Goal: Task Accomplishment & Management: Manage account settings

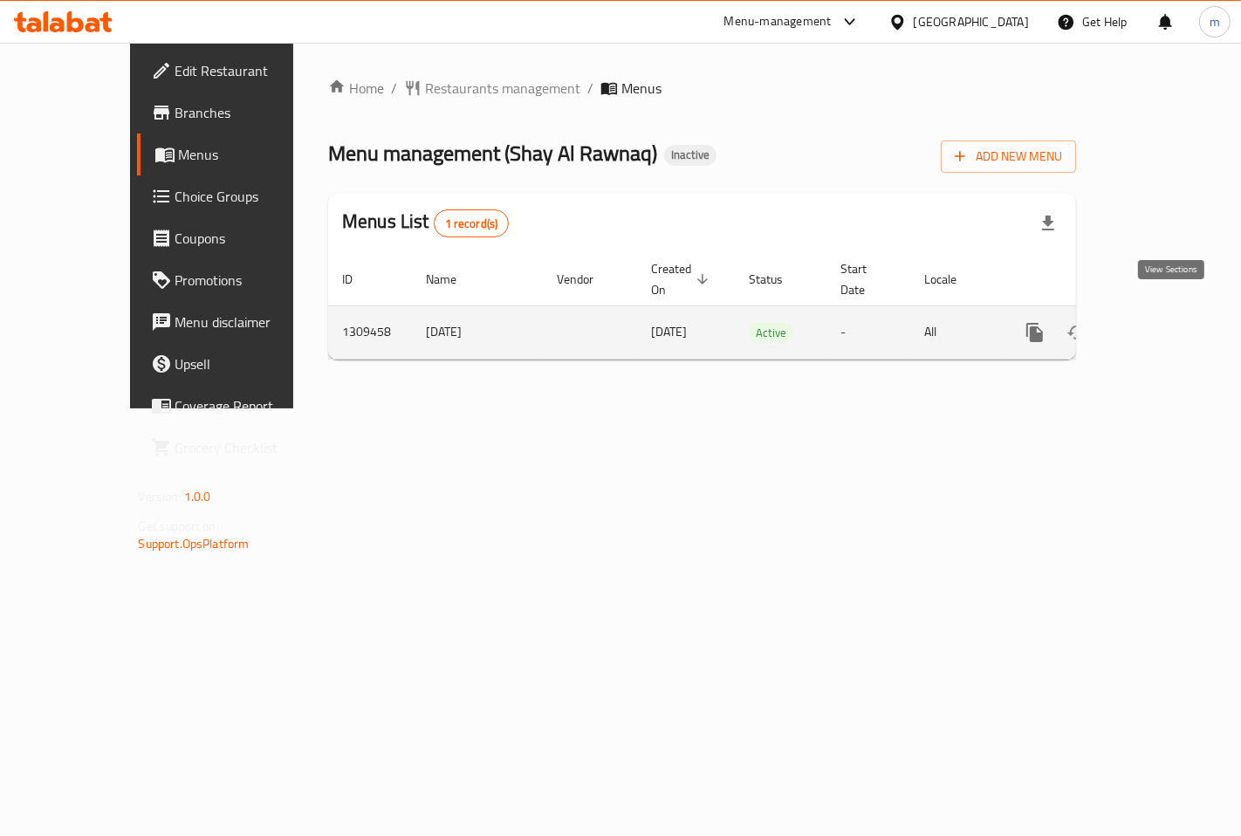
click at [1172, 322] on icon "enhanced table" at bounding box center [1161, 332] width 21 height 21
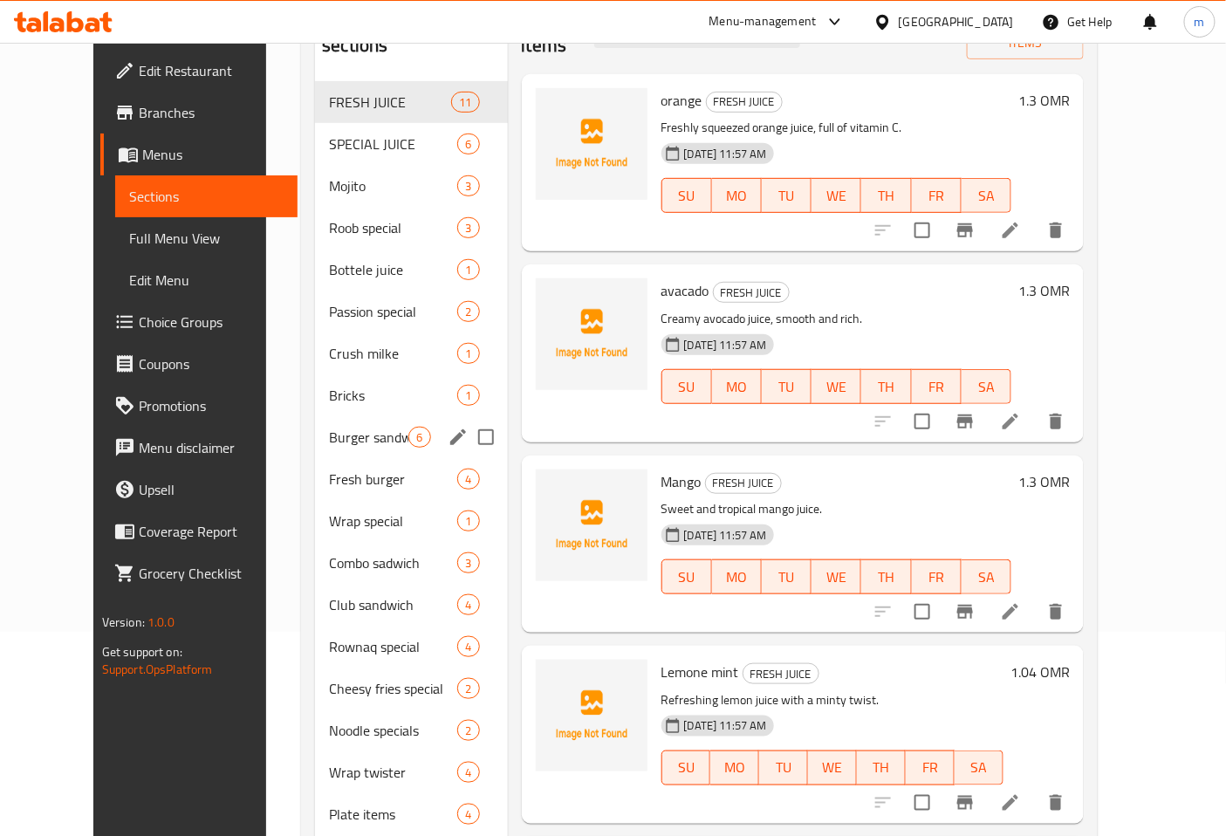
scroll to position [39, 0]
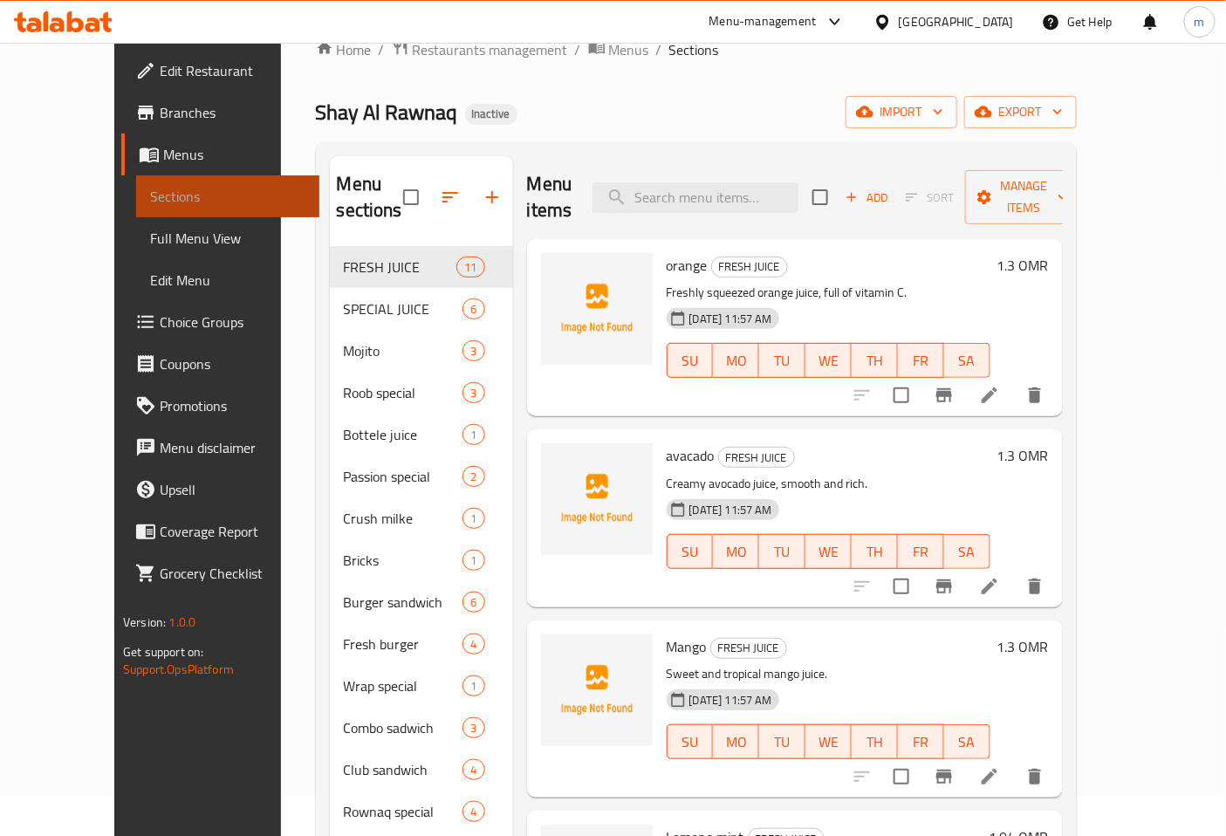
click at [150, 192] on span "Sections" at bounding box center [227, 196] width 155 height 21
click at [163, 157] on span "Menus" at bounding box center [234, 154] width 142 height 21
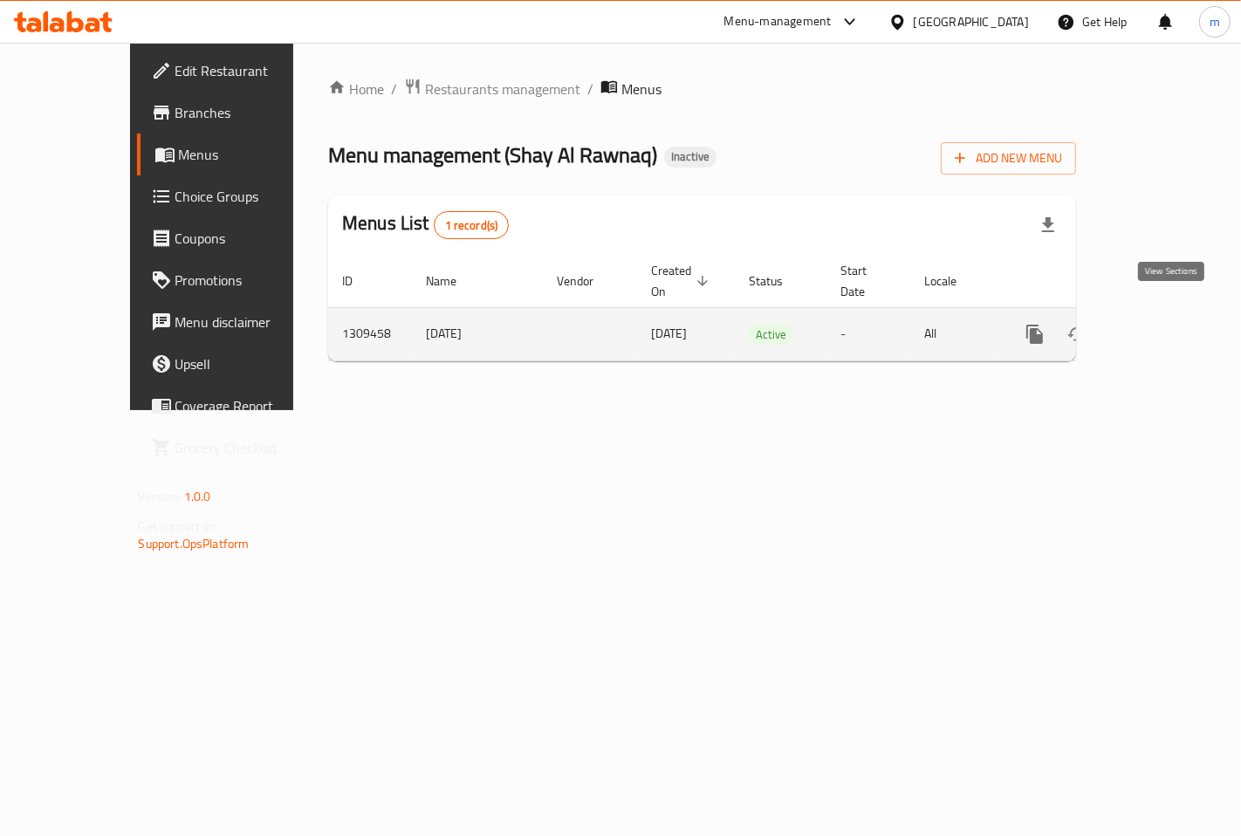
click at [1159, 321] on link "enhanced table" at bounding box center [1161, 334] width 42 height 42
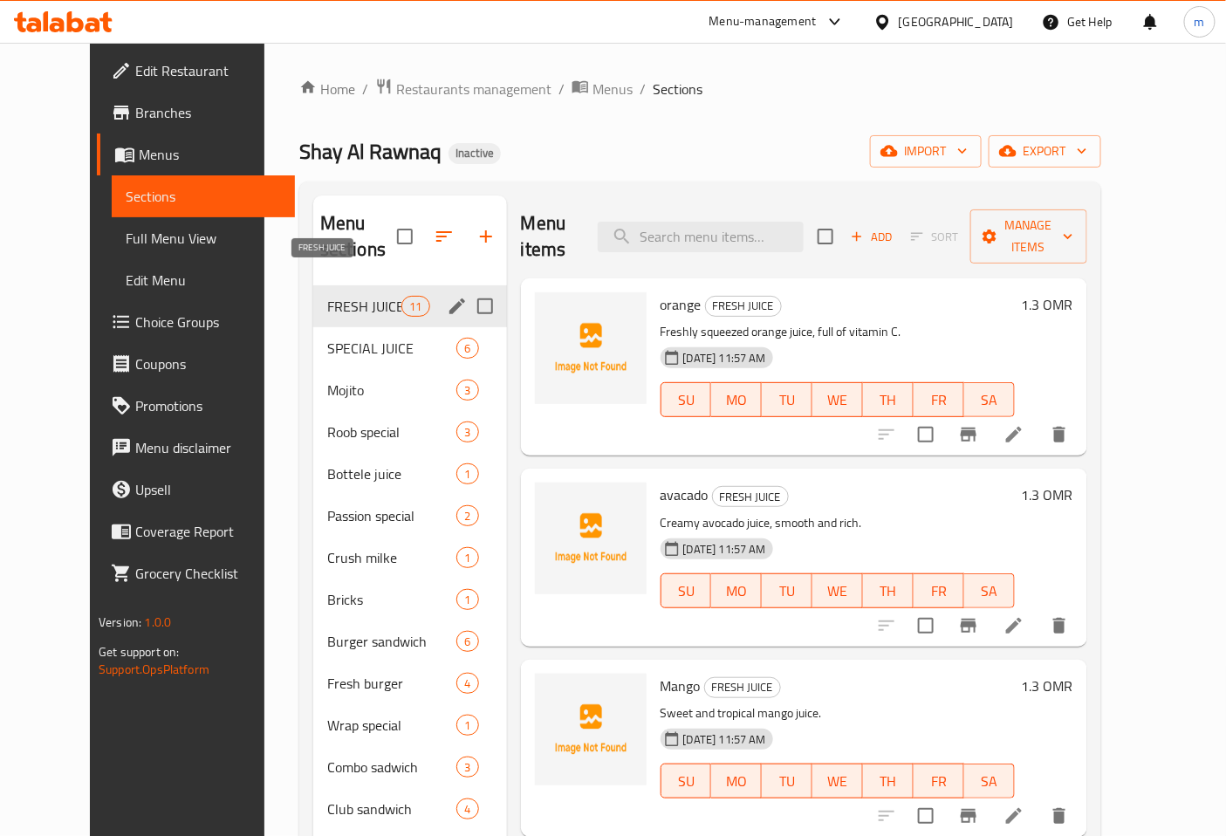
click at [327, 296] on span "FRESH JUICE" at bounding box center [364, 306] width 74 height 21
click at [447, 296] on icon "edit" at bounding box center [457, 306] width 21 height 21
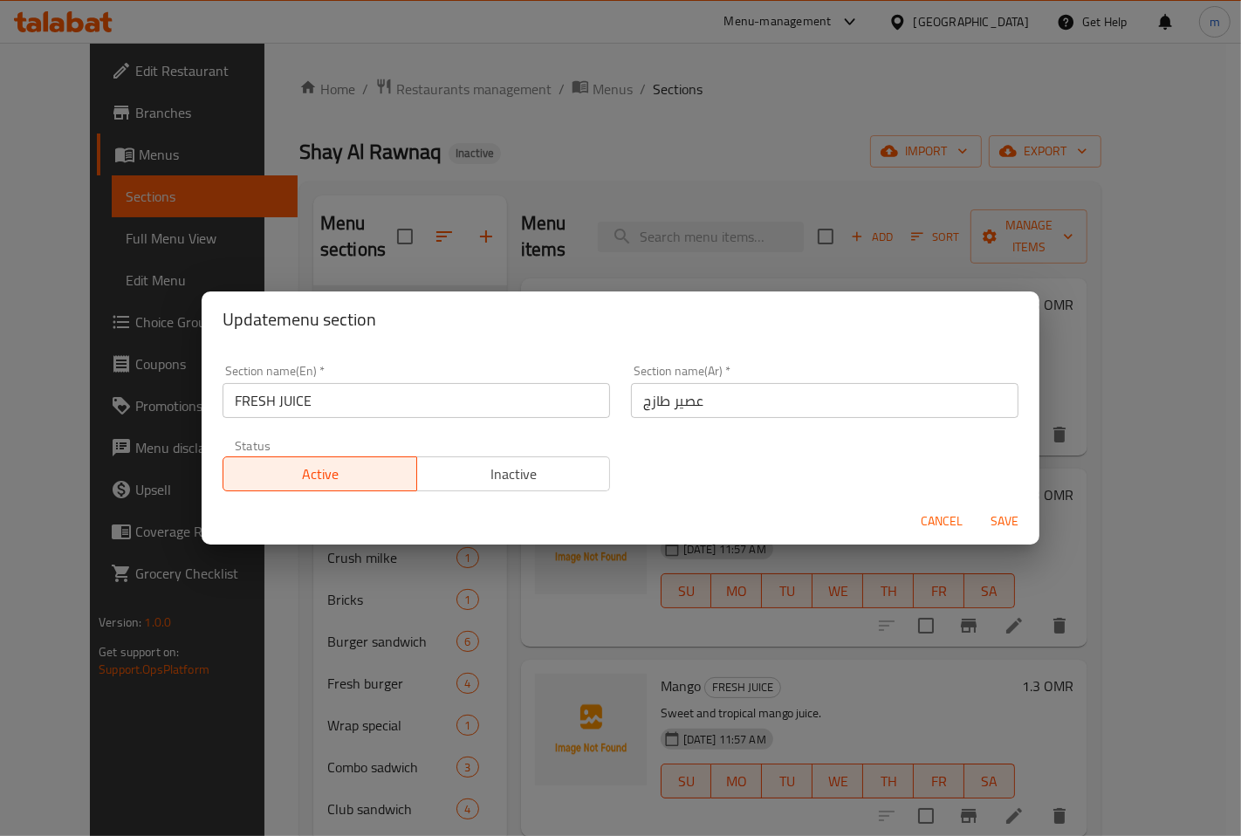
click at [530, 162] on div "Update menu section Section name(En)   * FRESH JUICE Section name(En) * Section…" at bounding box center [620, 418] width 1241 height 836
click at [938, 521] on span "Cancel" at bounding box center [942, 522] width 42 height 22
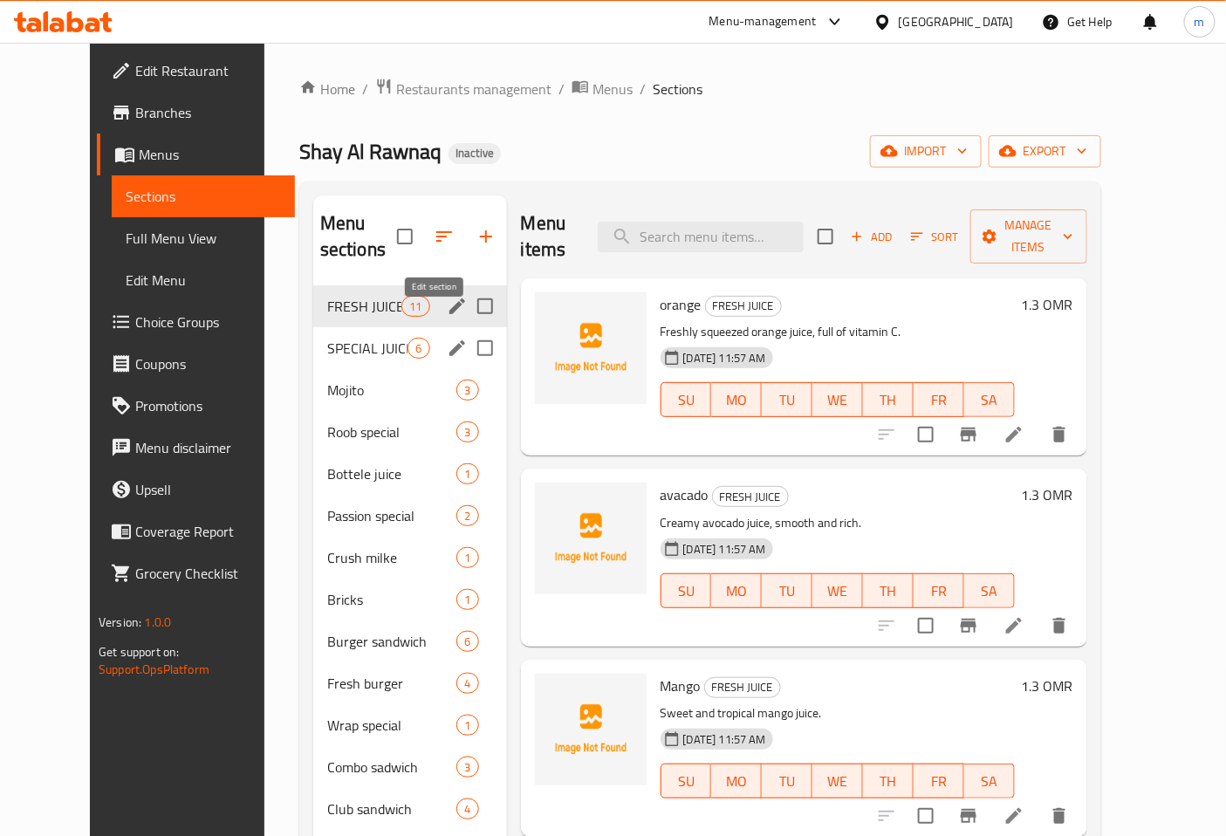
click at [447, 338] on icon "edit" at bounding box center [457, 348] width 21 height 21
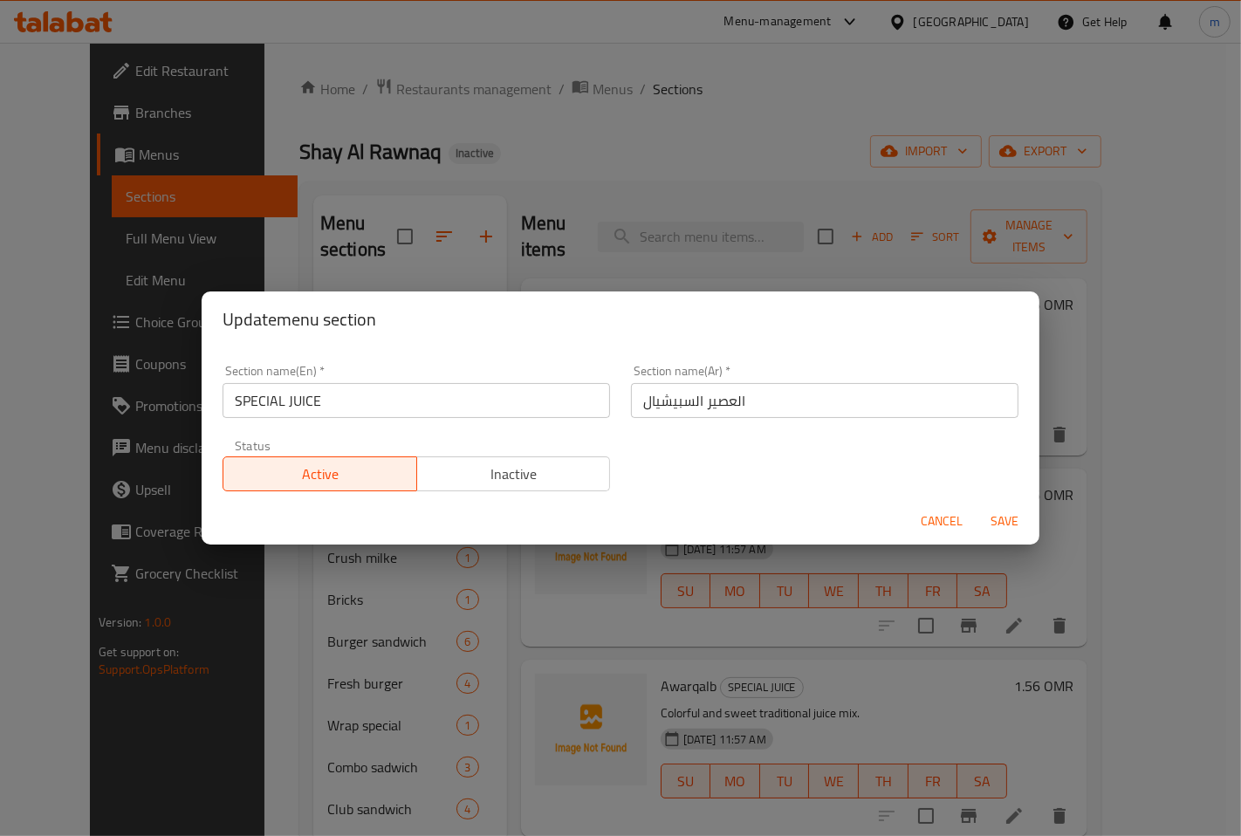
click at [536, 148] on div "Update menu section Section name(En)   * SPECIAL JUICE Section name(En) * Secti…" at bounding box center [620, 418] width 1241 height 836
click at [924, 511] on span "Cancel" at bounding box center [942, 522] width 42 height 22
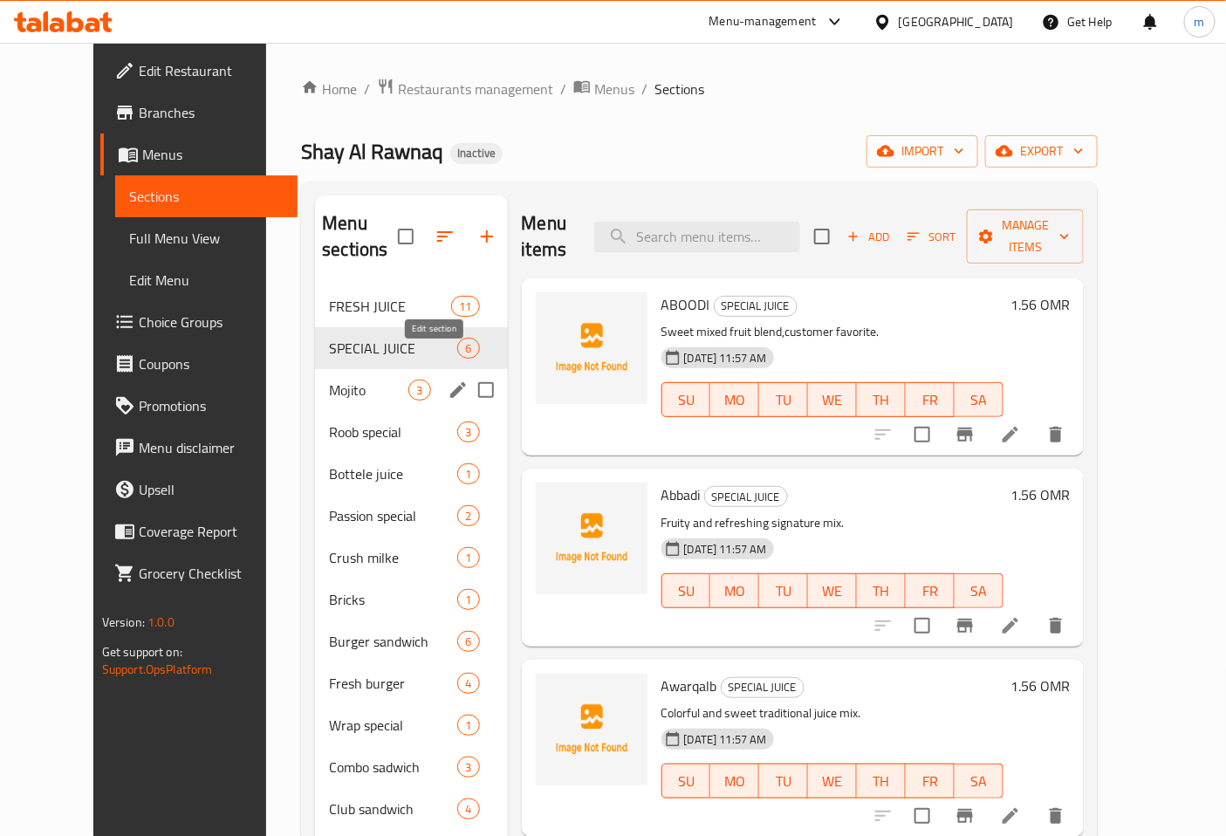
click at [448, 380] on icon "edit" at bounding box center [458, 390] width 21 height 21
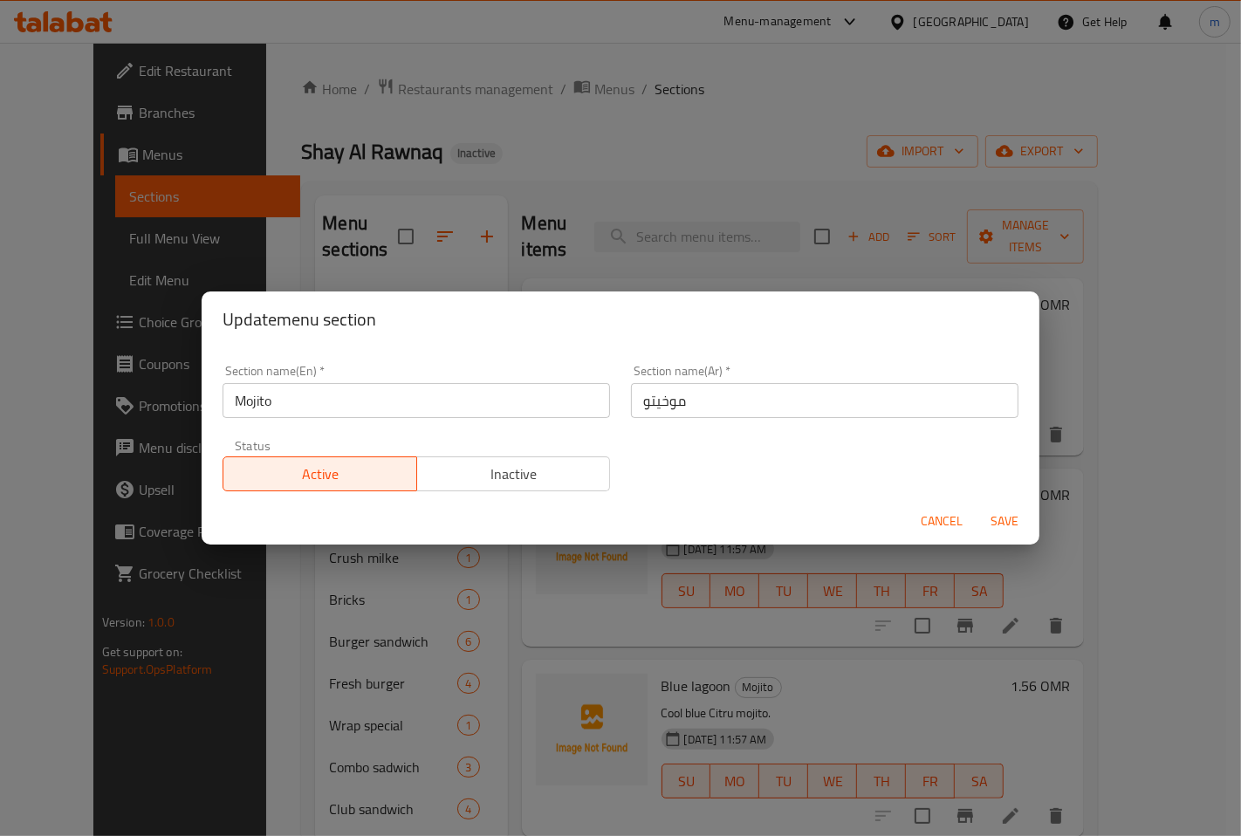
click at [929, 522] on span "Cancel" at bounding box center [942, 522] width 42 height 22
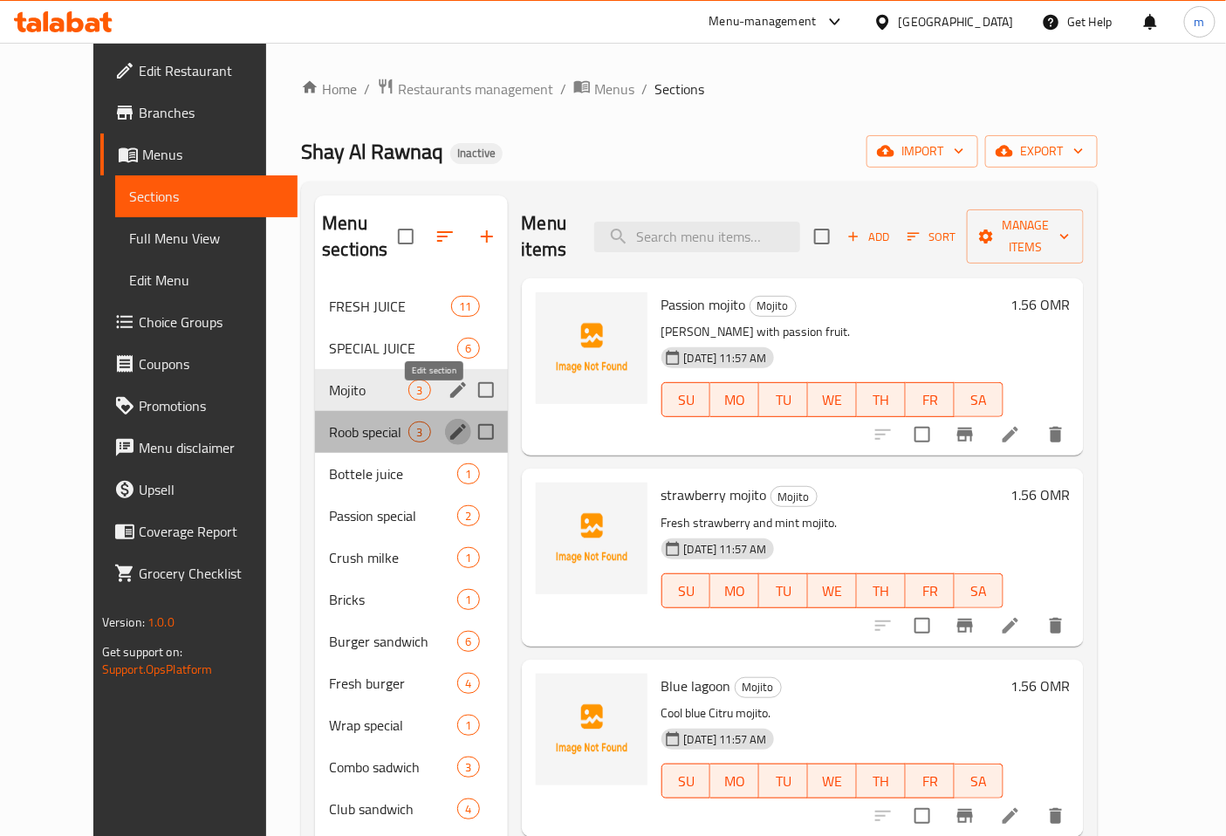
click at [448, 422] on icon "edit" at bounding box center [458, 432] width 21 height 21
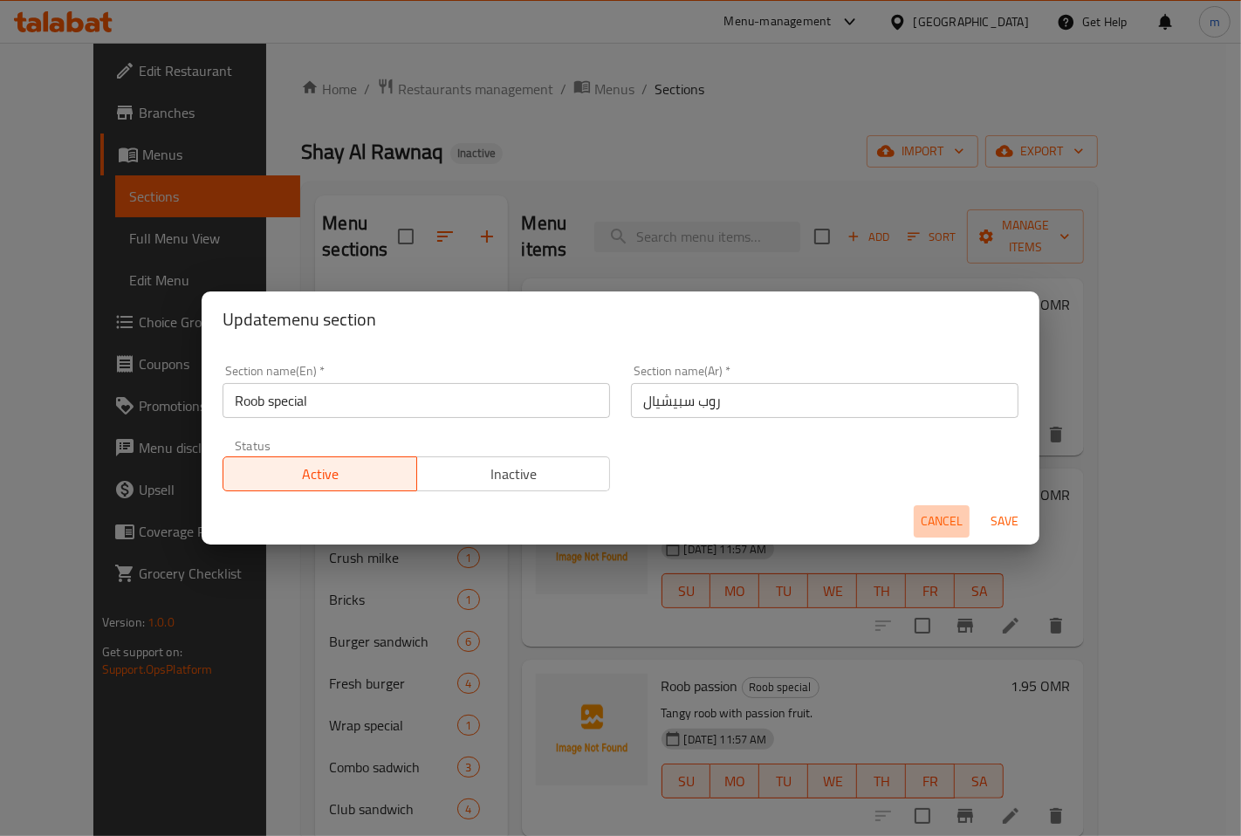
click at [943, 519] on span "Cancel" at bounding box center [942, 522] width 42 height 22
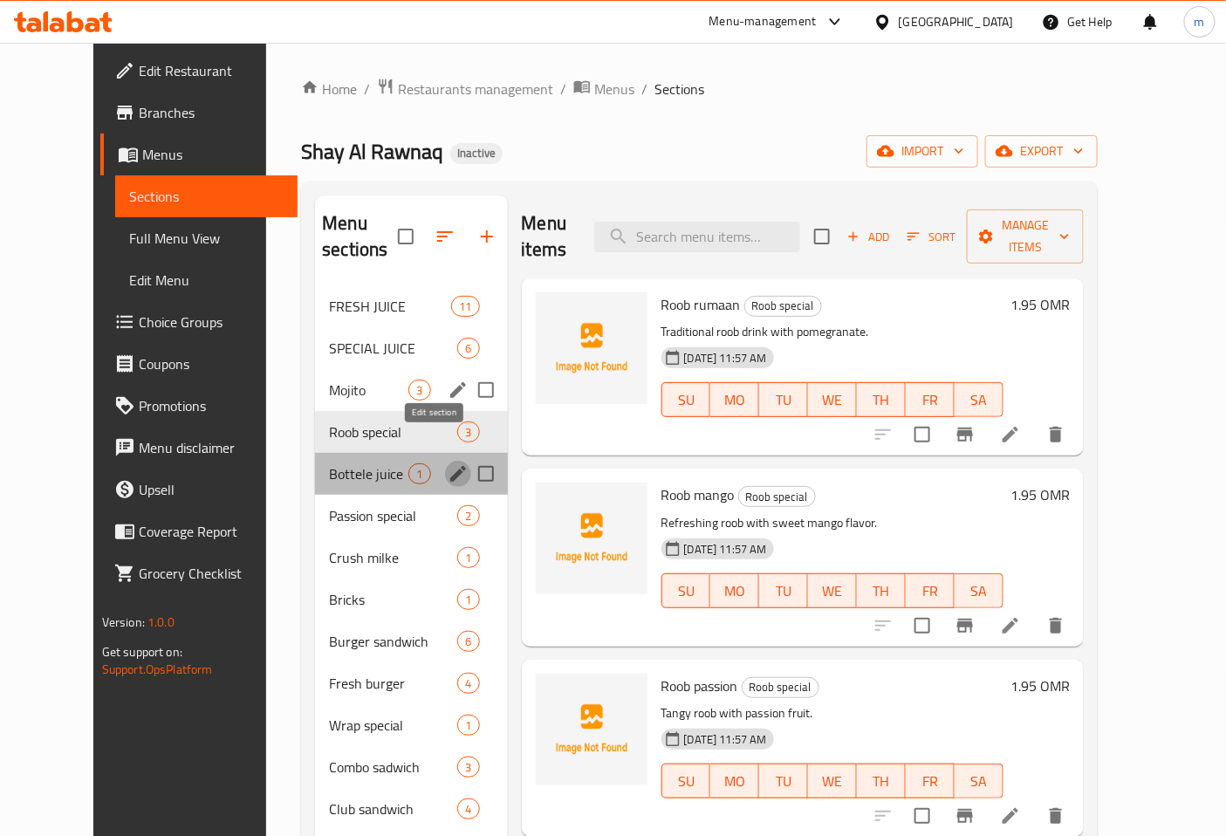
click at [448, 464] on icon "edit" at bounding box center [458, 474] width 21 height 21
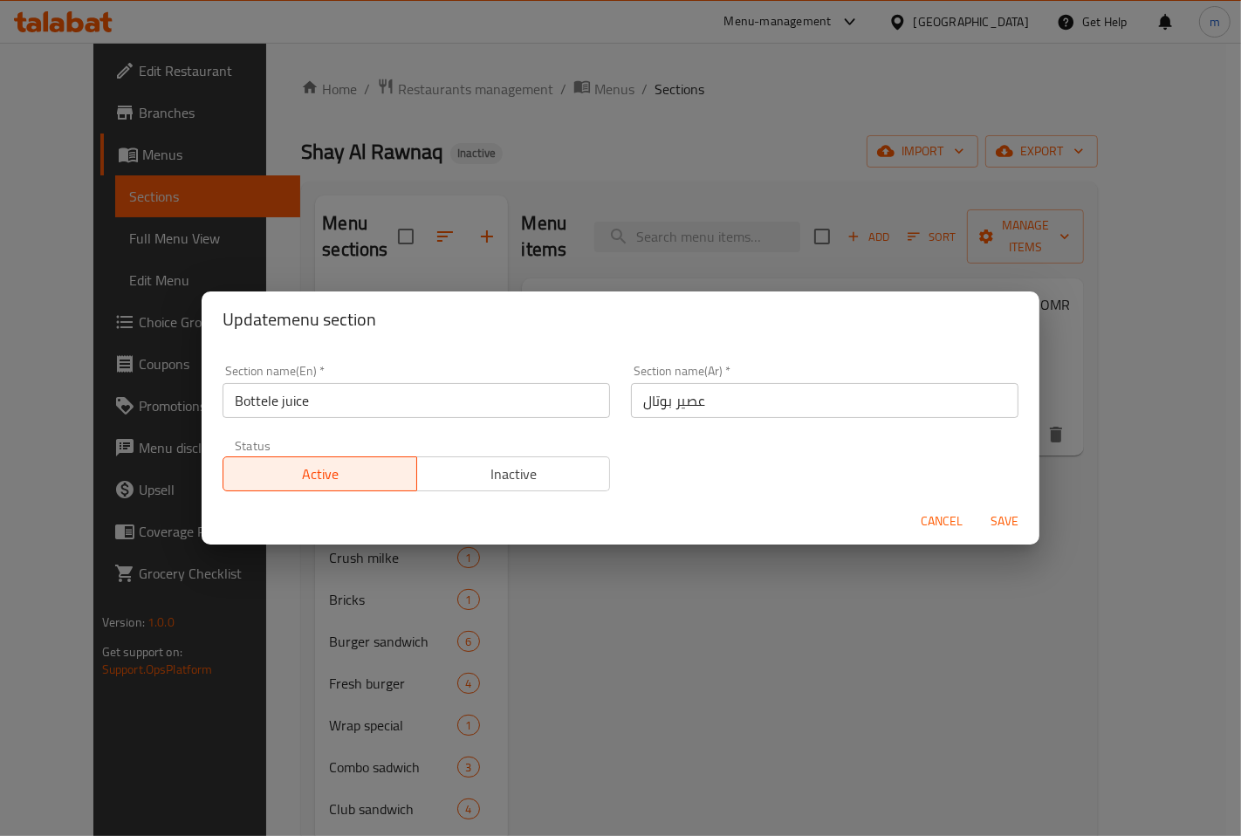
click at [919, 517] on button "Cancel" at bounding box center [942, 521] width 56 height 32
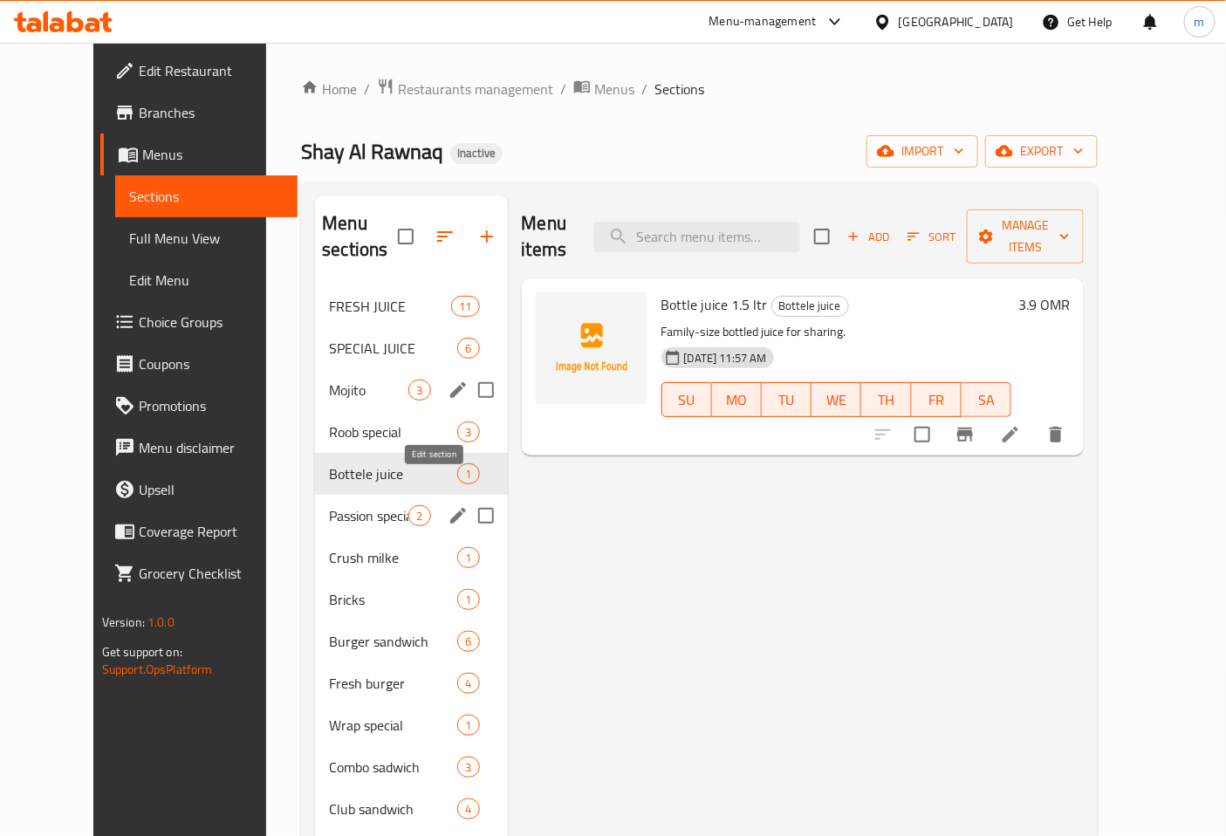
click at [450, 508] on icon "edit" at bounding box center [458, 516] width 16 height 16
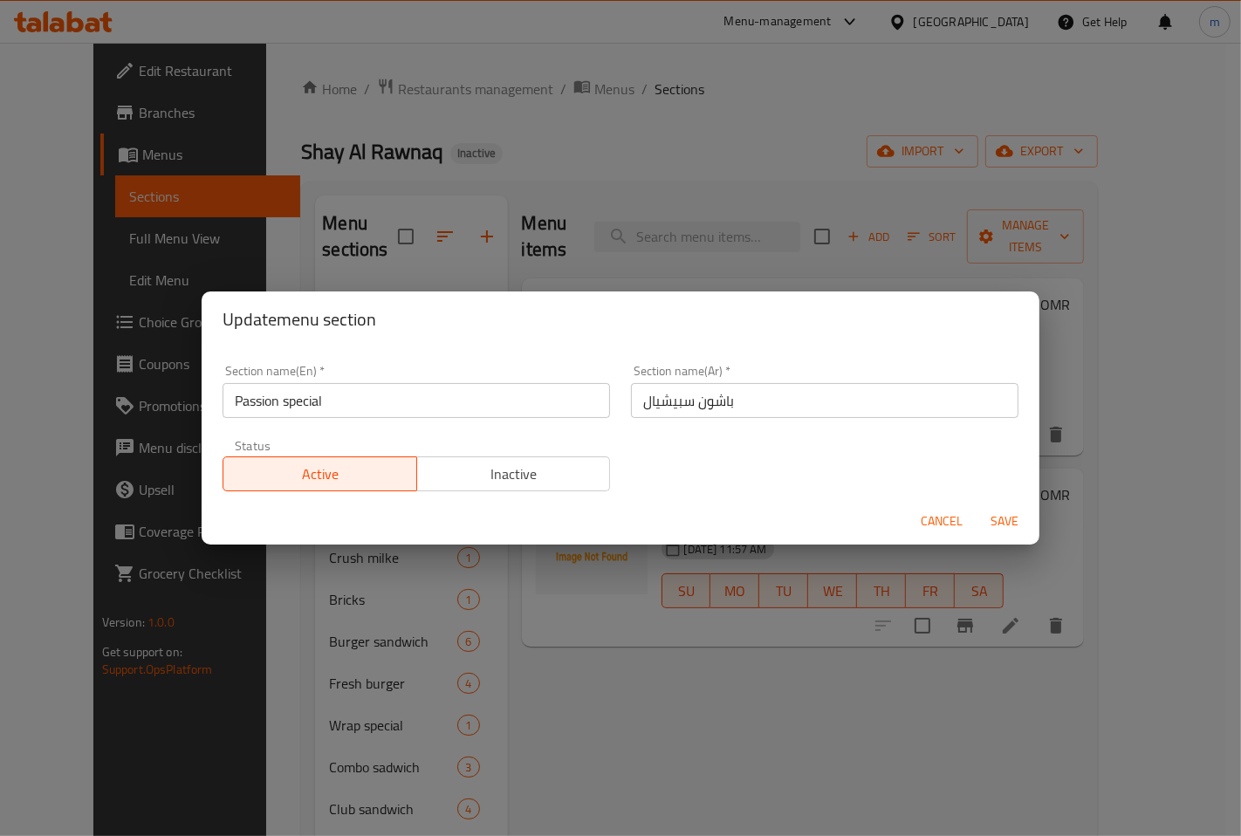
click at [941, 522] on span "Cancel" at bounding box center [942, 522] width 42 height 22
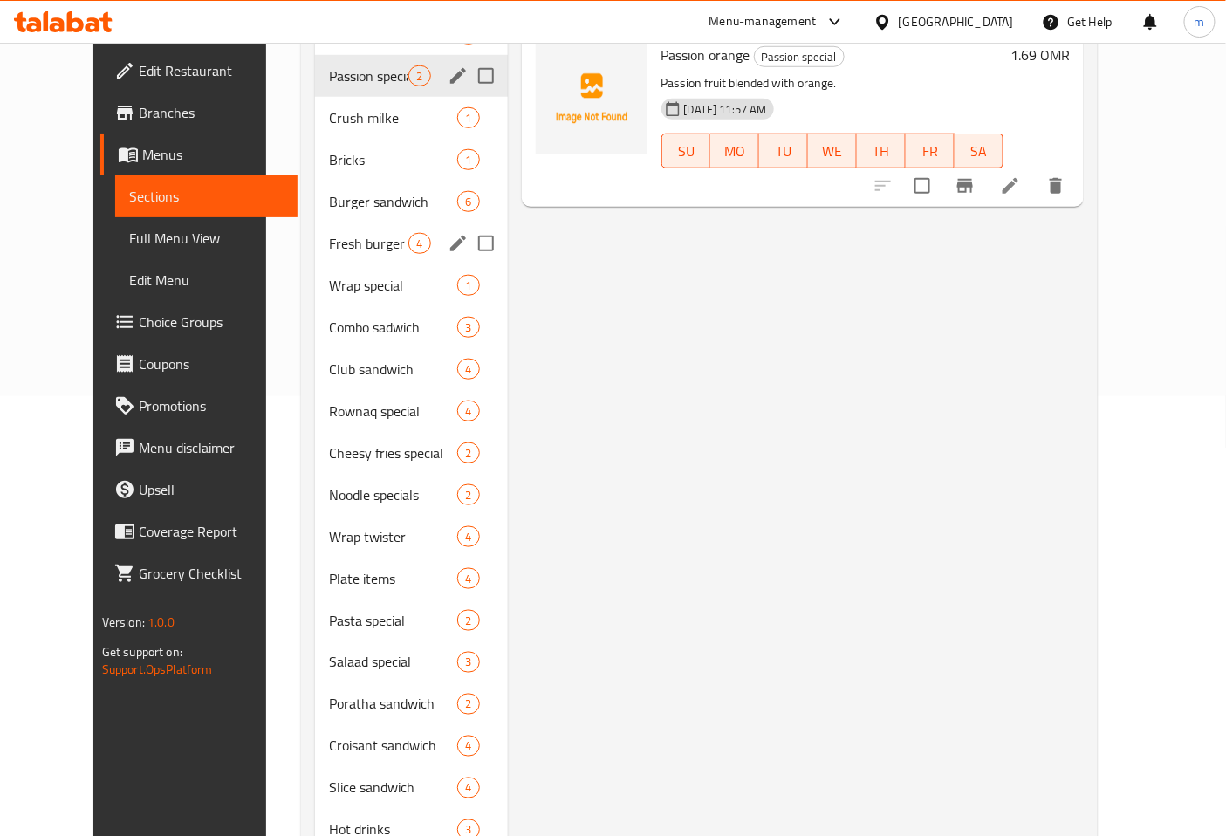
scroll to position [330, 0]
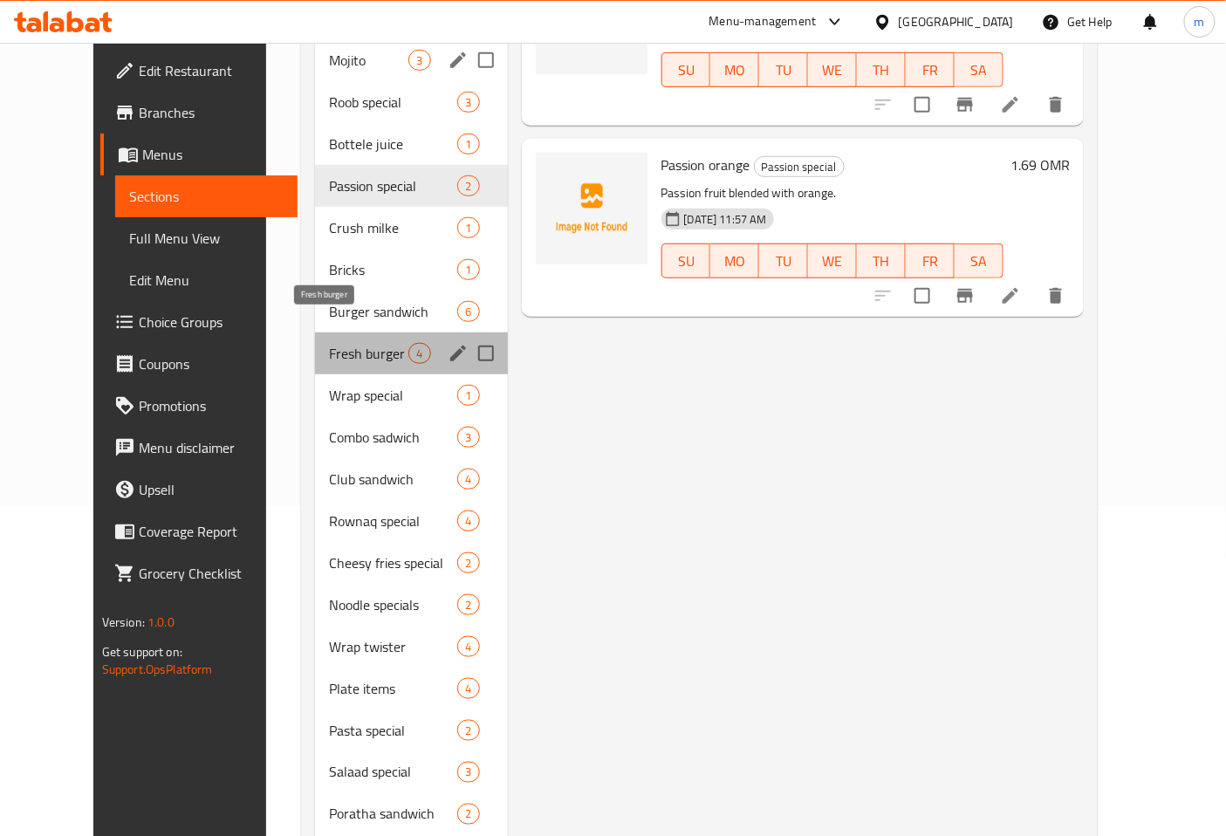
click at [329, 343] on span "Fresh burger" at bounding box center [368, 353] width 79 height 21
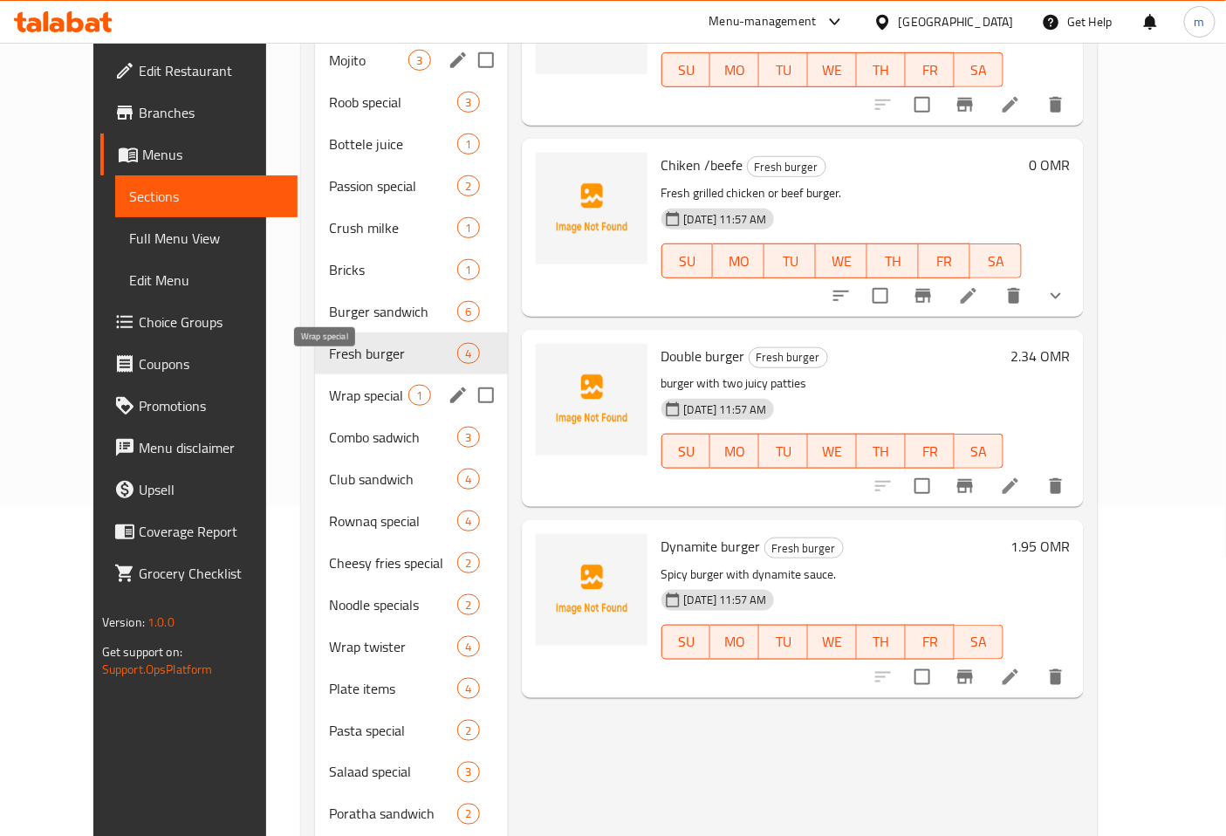
click at [329, 385] on span "Wrap special" at bounding box center [368, 395] width 79 height 21
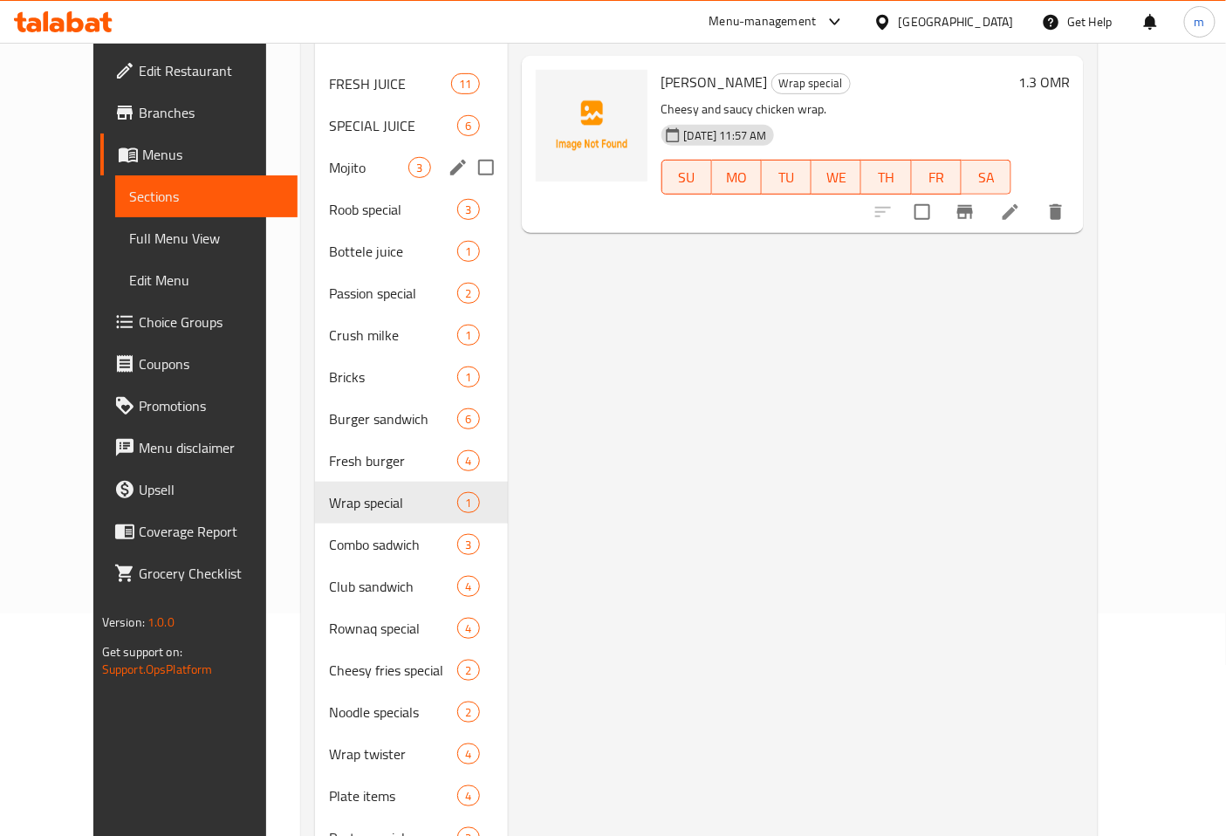
scroll to position [136, 0]
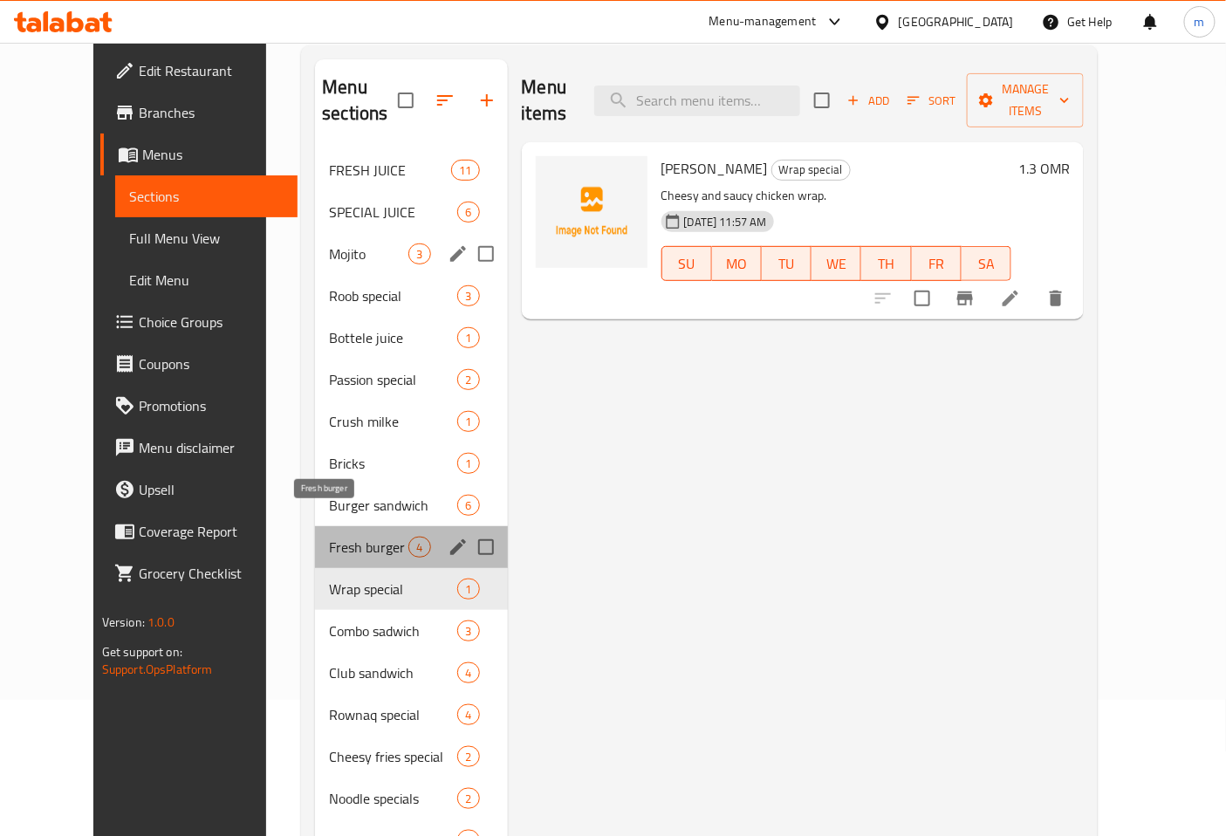
click at [329, 537] on span "Fresh burger" at bounding box center [368, 547] width 79 height 21
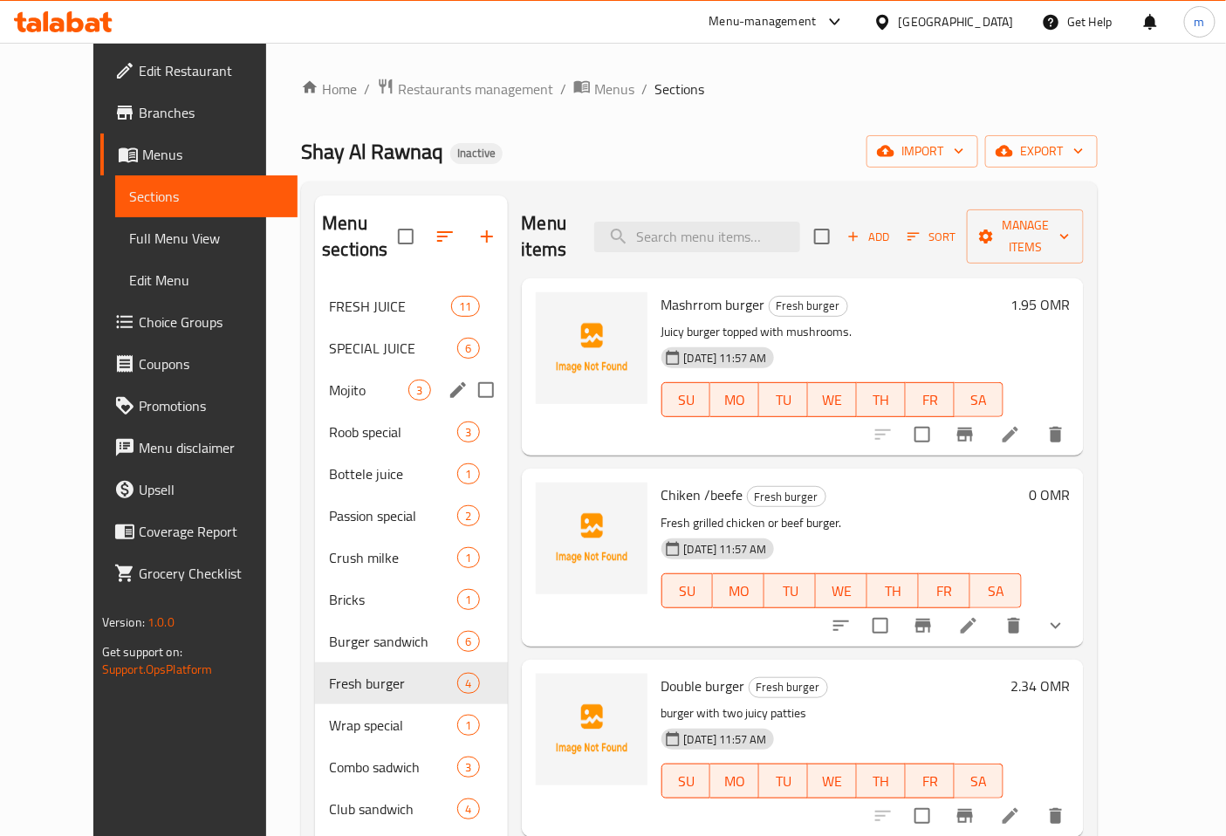
click at [1019, 427] on icon at bounding box center [1011, 435] width 16 height 16
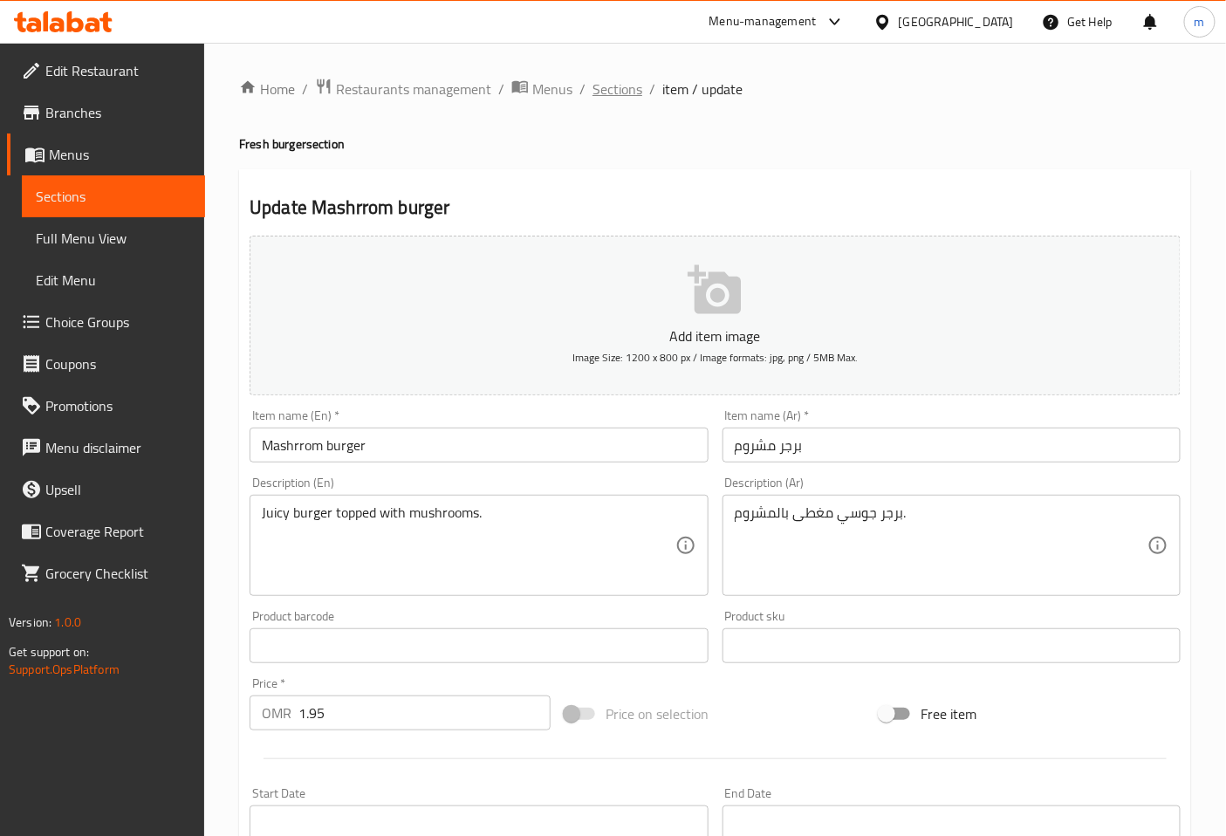
click at [635, 86] on span "Sections" at bounding box center [618, 89] width 50 height 21
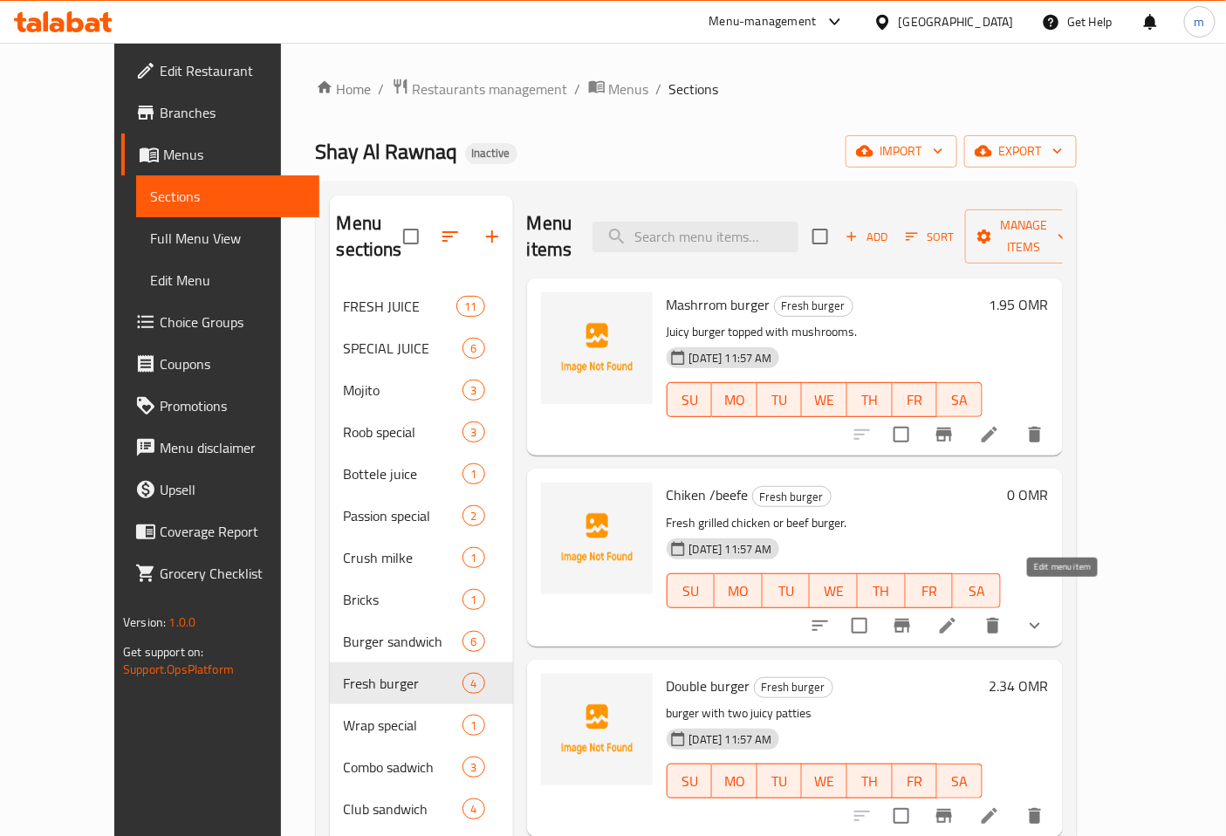
click at [959, 615] on icon at bounding box center [948, 625] width 21 height 21
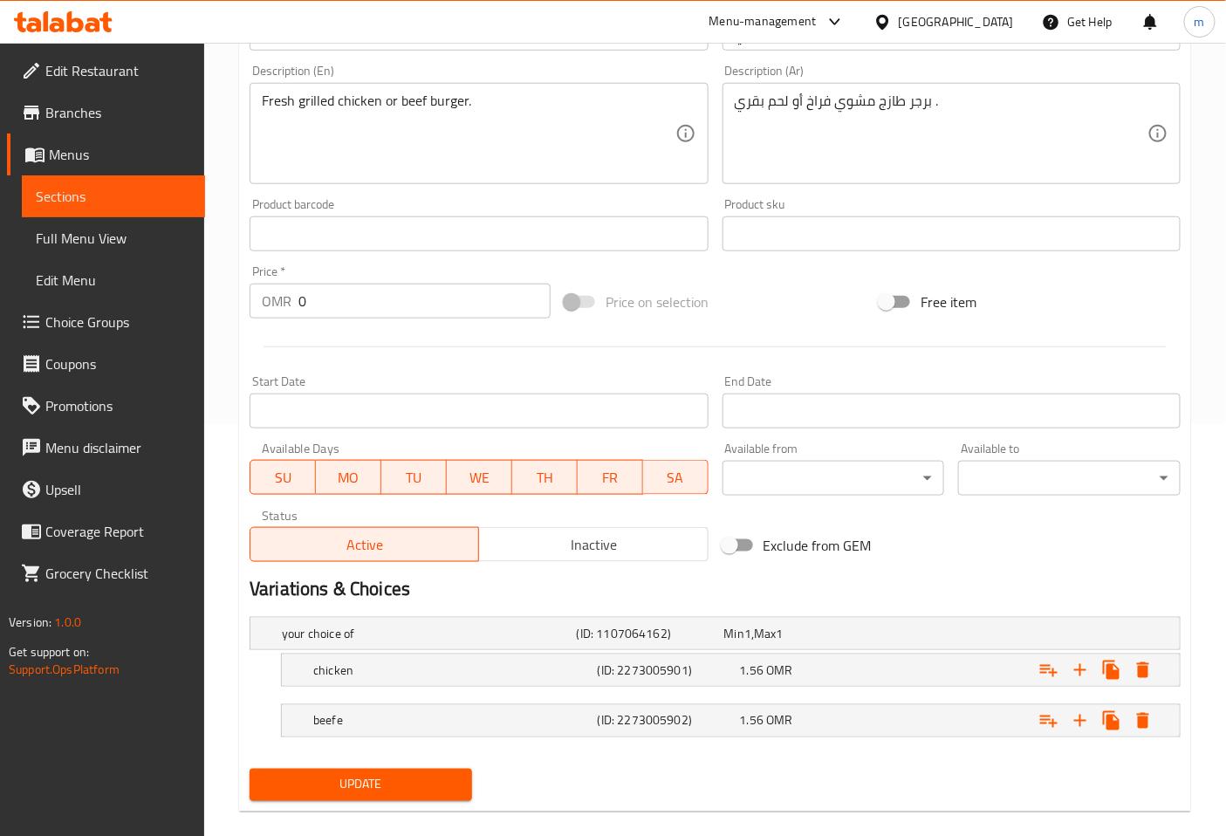
scroll to position [435, 0]
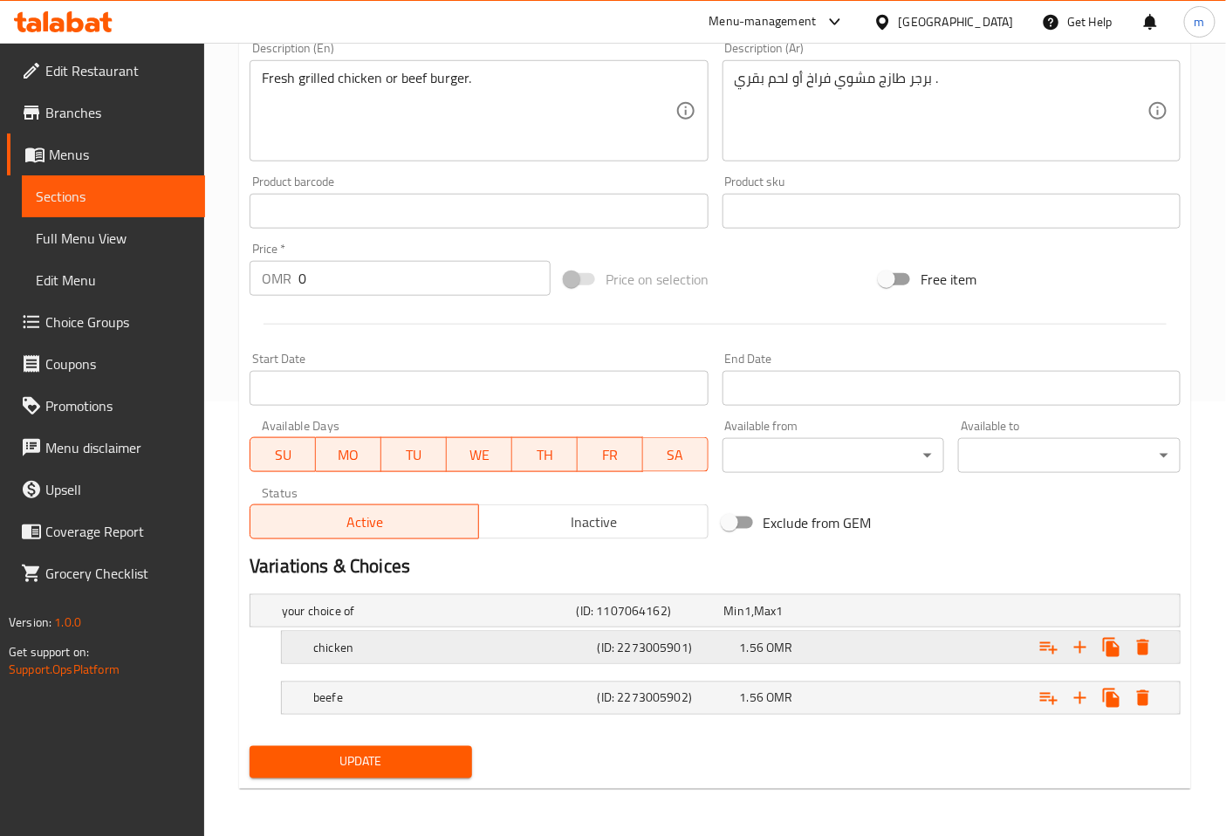
click at [380, 620] on h5 "chicken" at bounding box center [426, 610] width 288 height 17
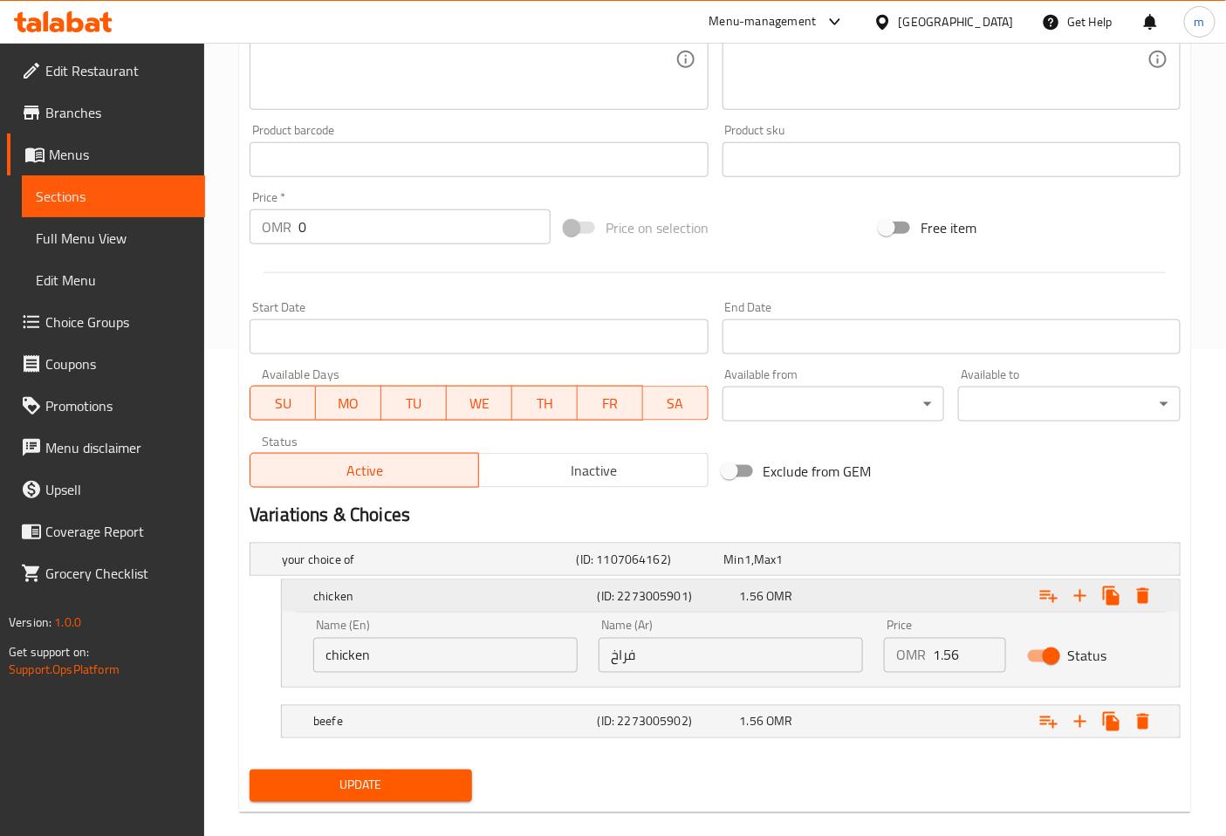
scroll to position [511, 0]
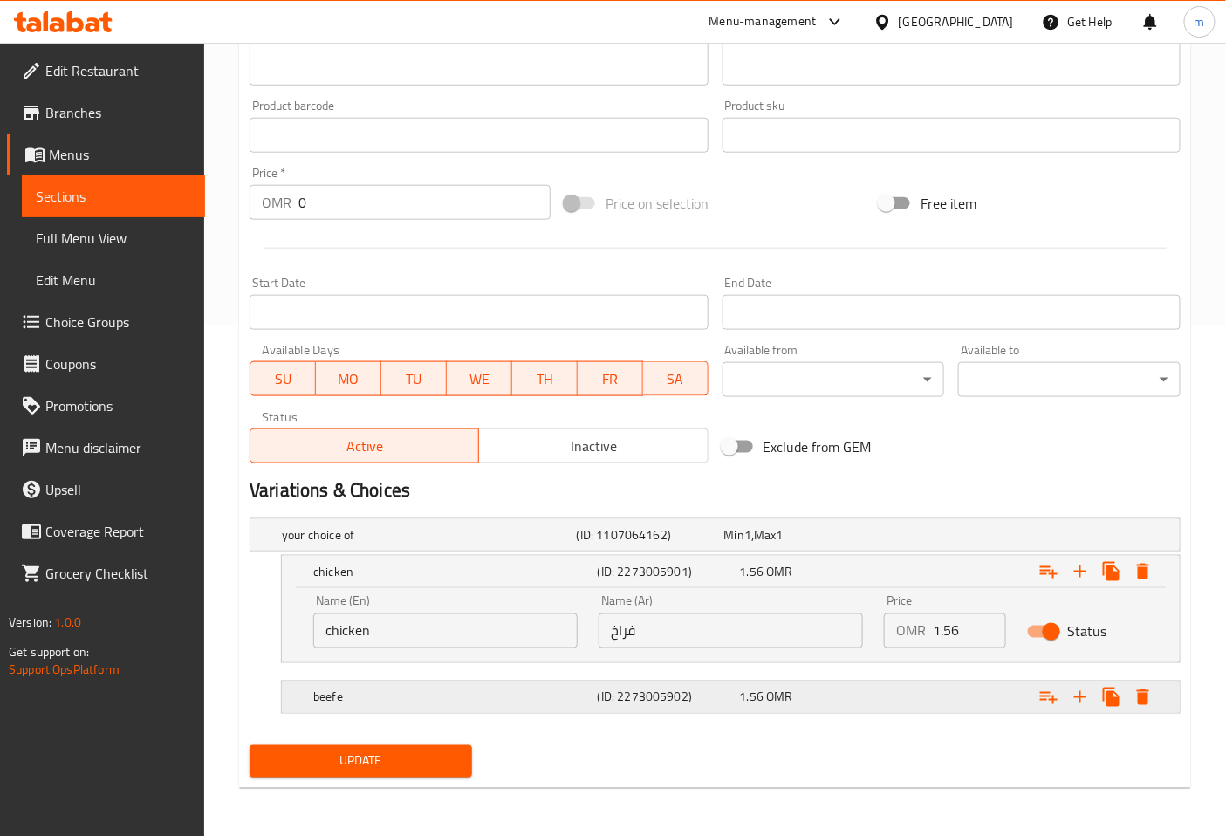
click at [690, 544] on h5 "(ID: 2273005902)" at bounding box center [647, 534] width 141 height 17
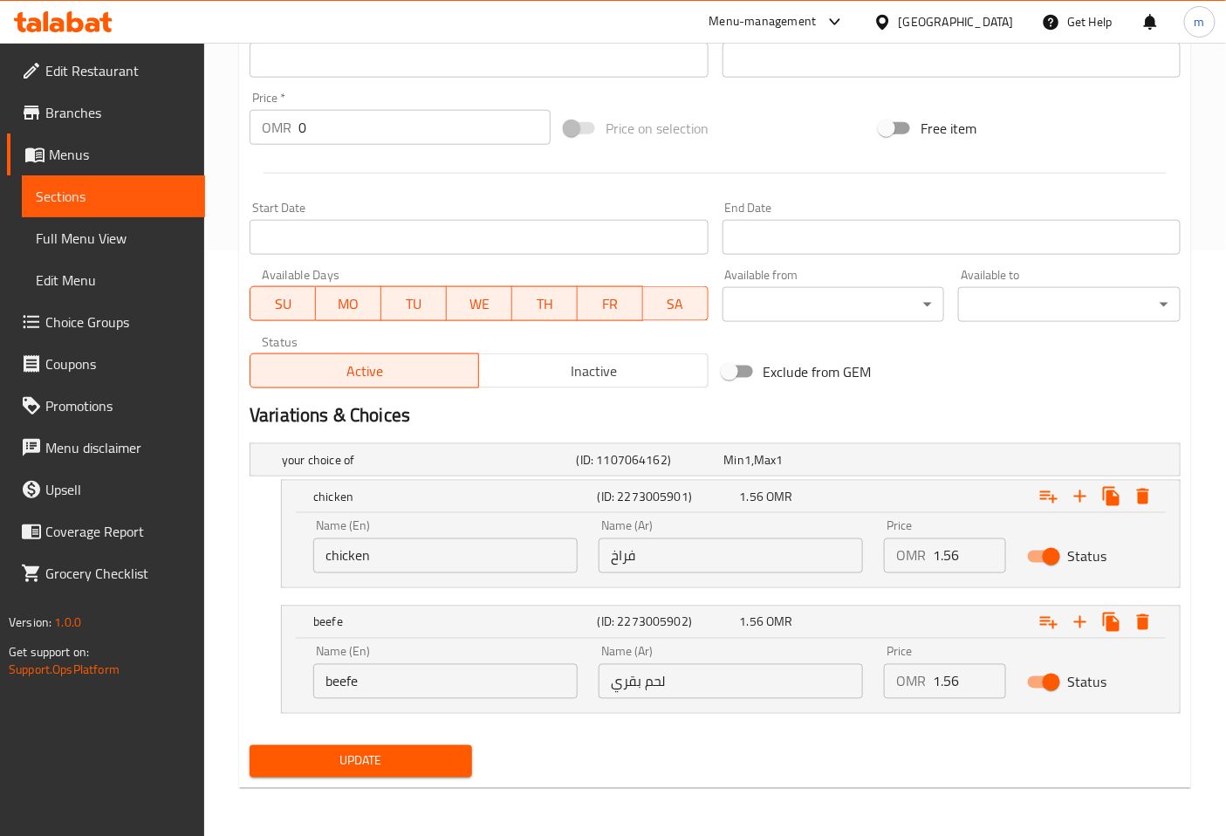
scroll to position [0, 0]
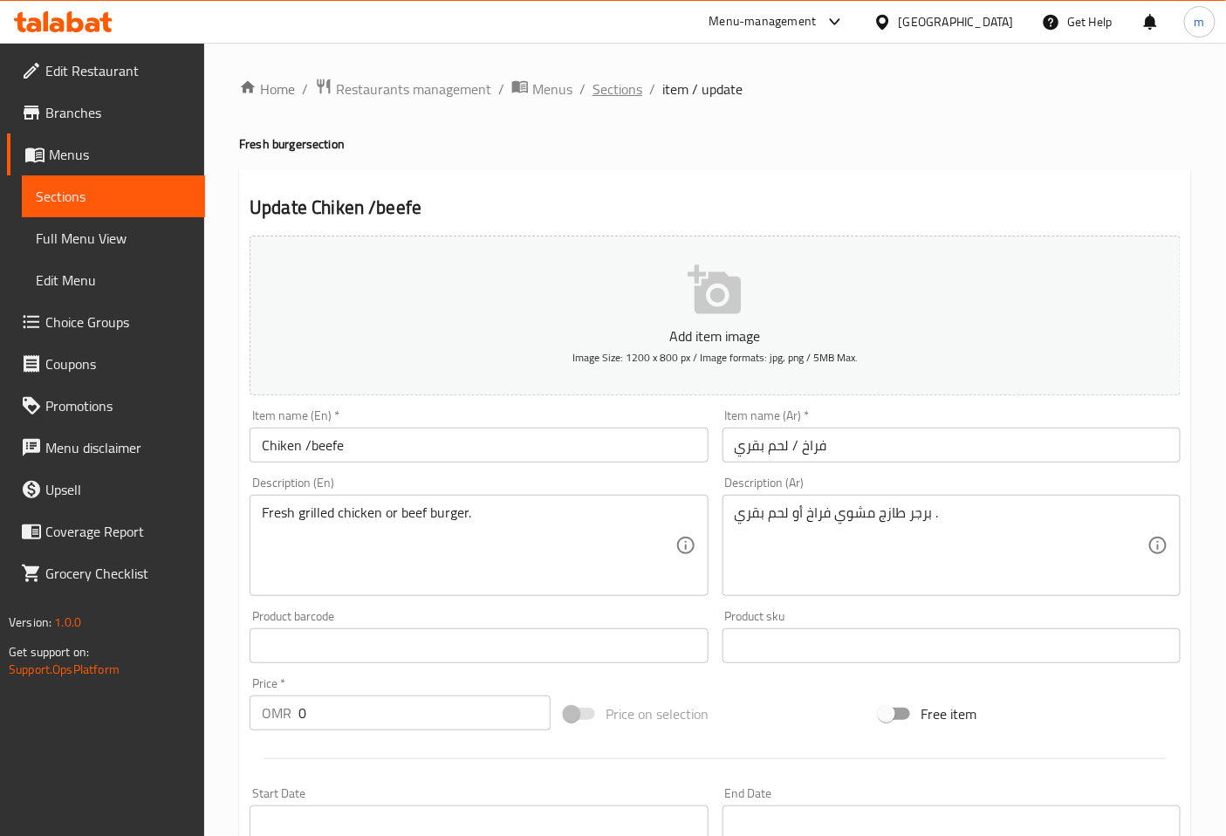
click at [621, 88] on span "Sections" at bounding box center [618, 89] width 50 height 21
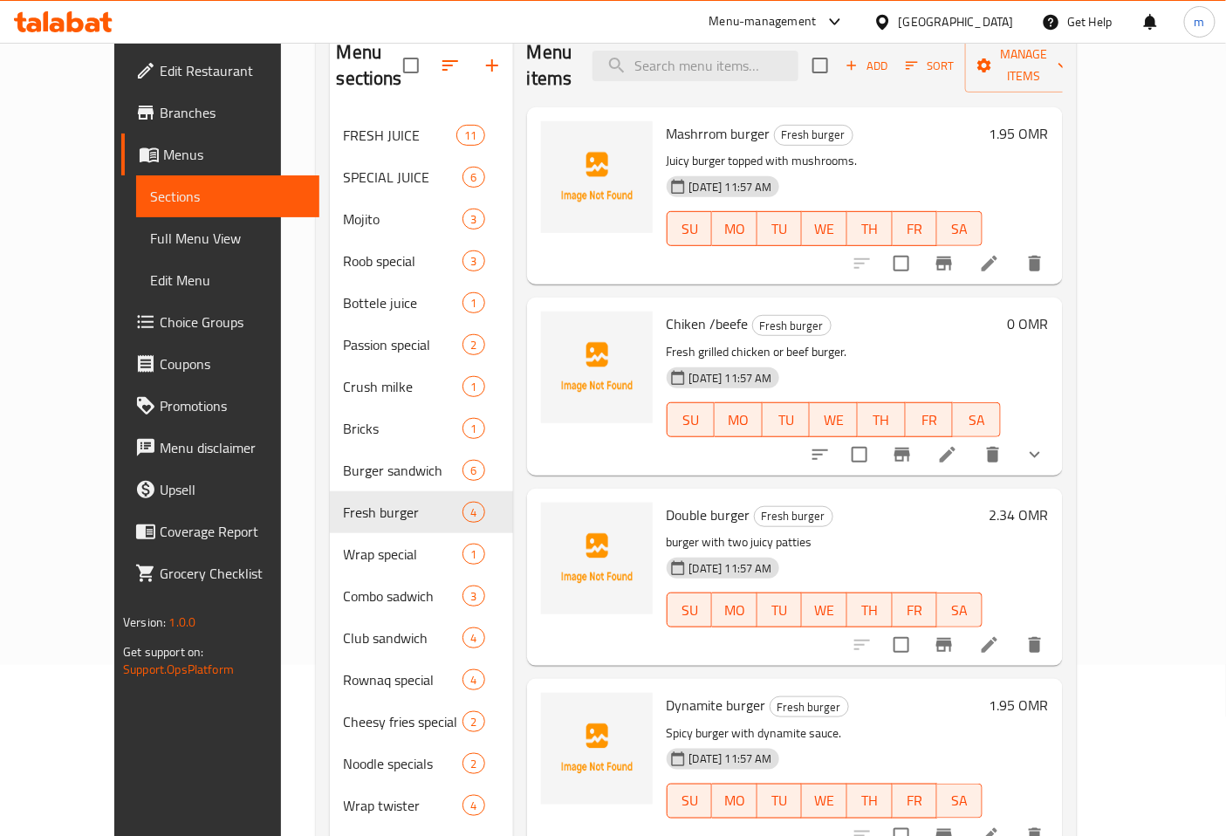
scroll to position [291, 0]
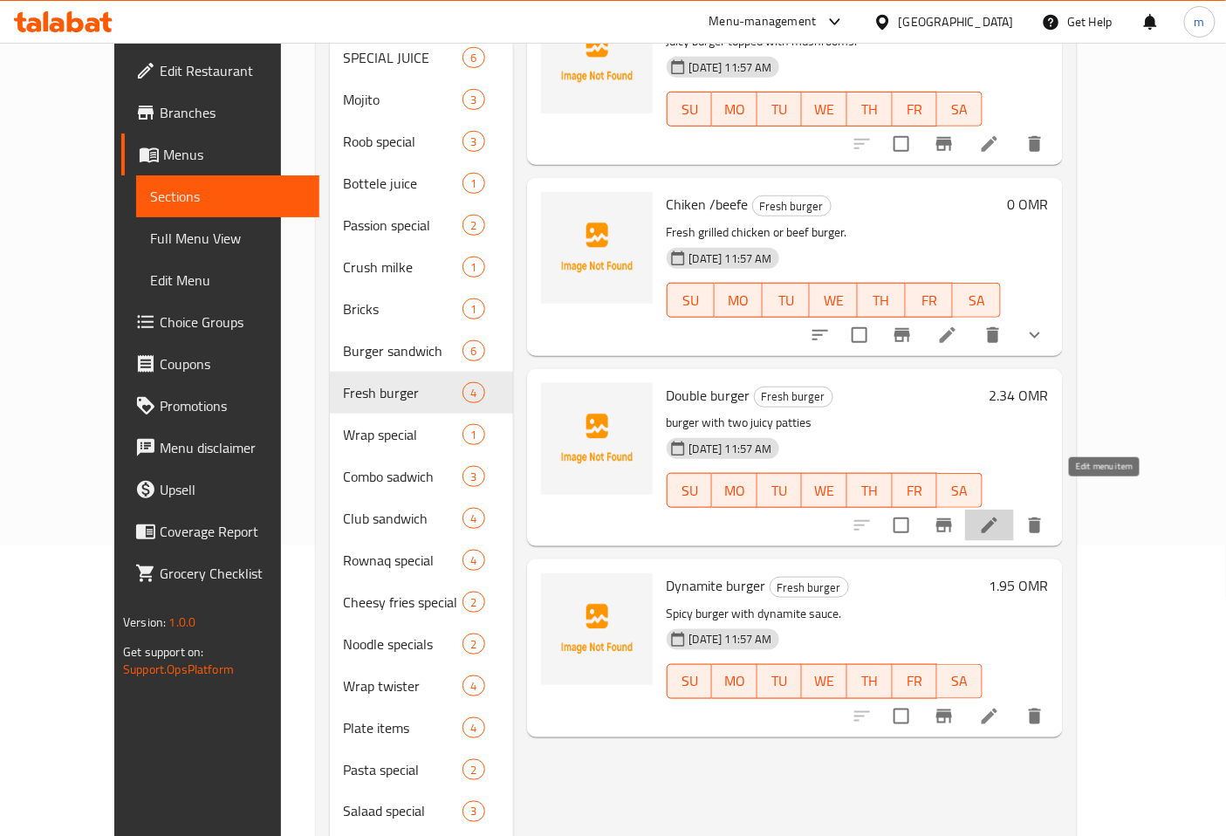
click at [1000, 515] on icon at bounding box center [989, 525] width 21 height 21
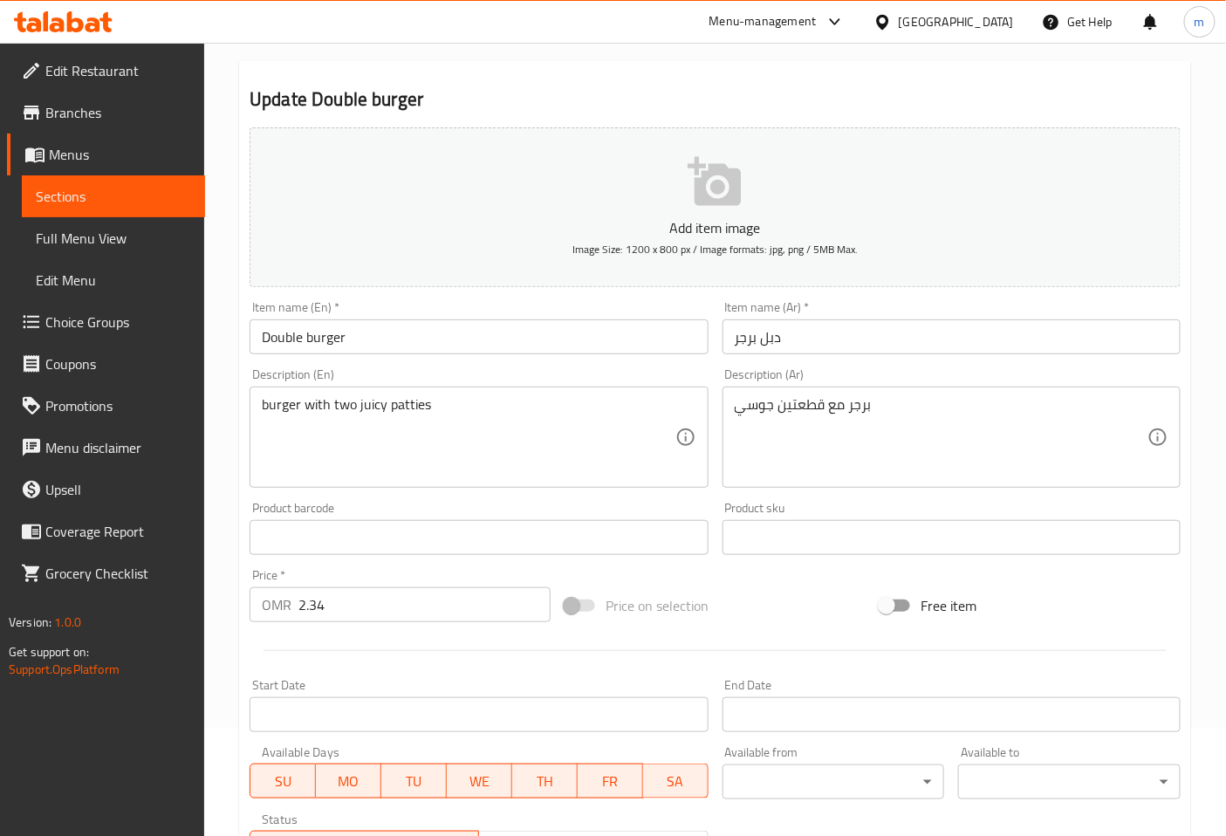
scroll to position [5, 0]
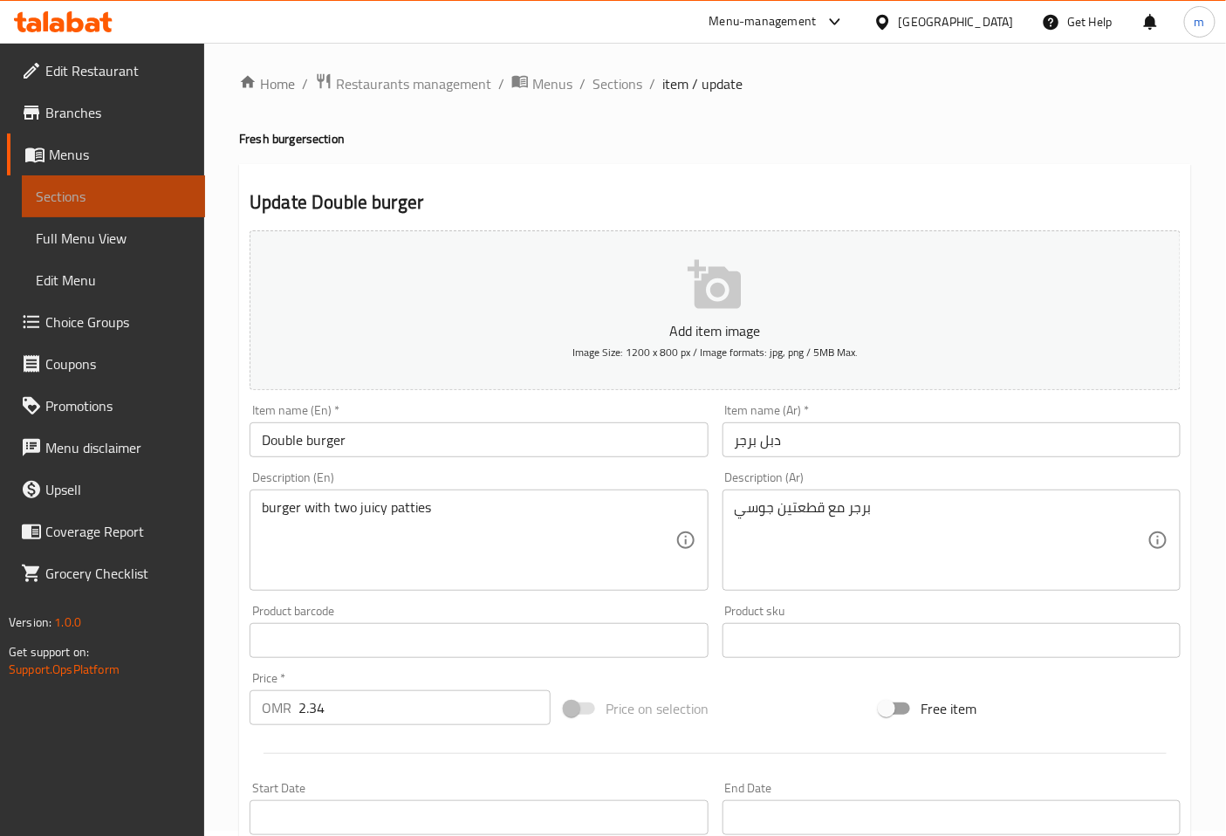
click at [62, 196] on span "Sections" at bounding box center [113, 196] width 155 height 21
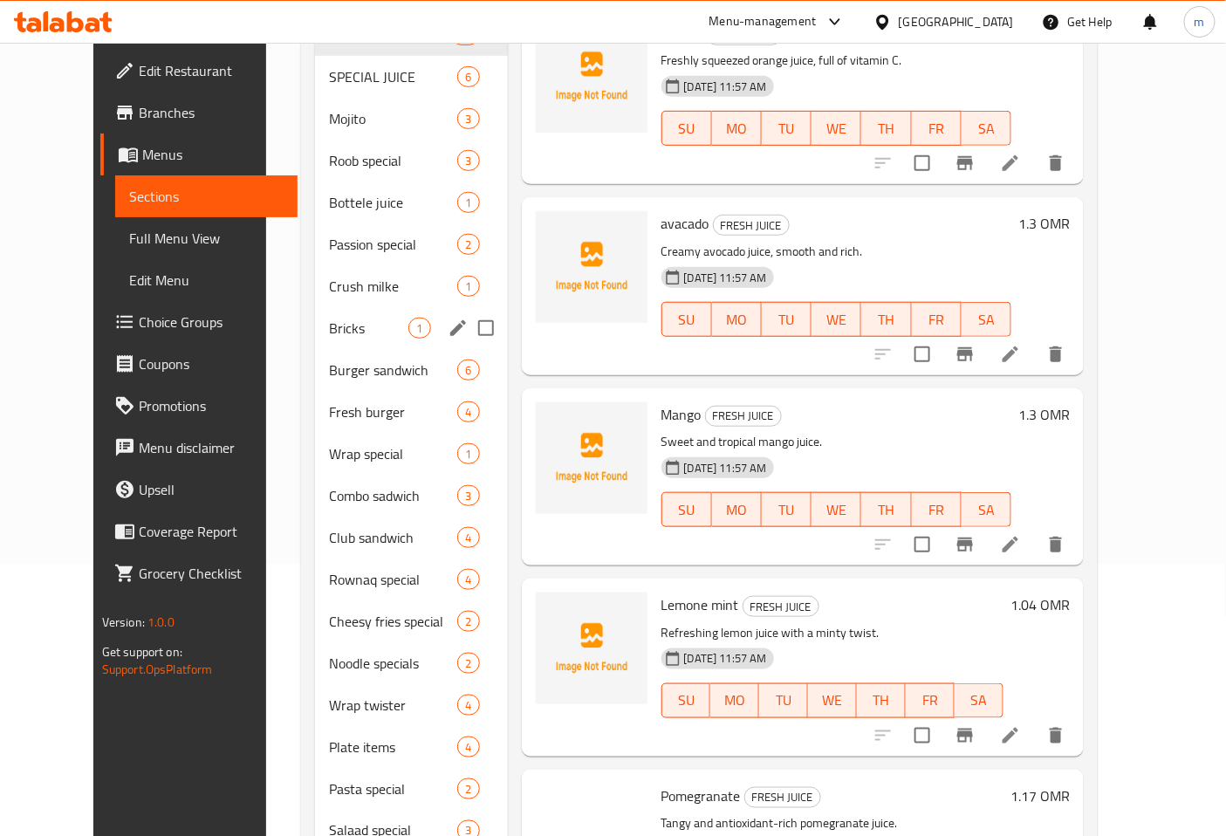
scroll to position [297, 0]
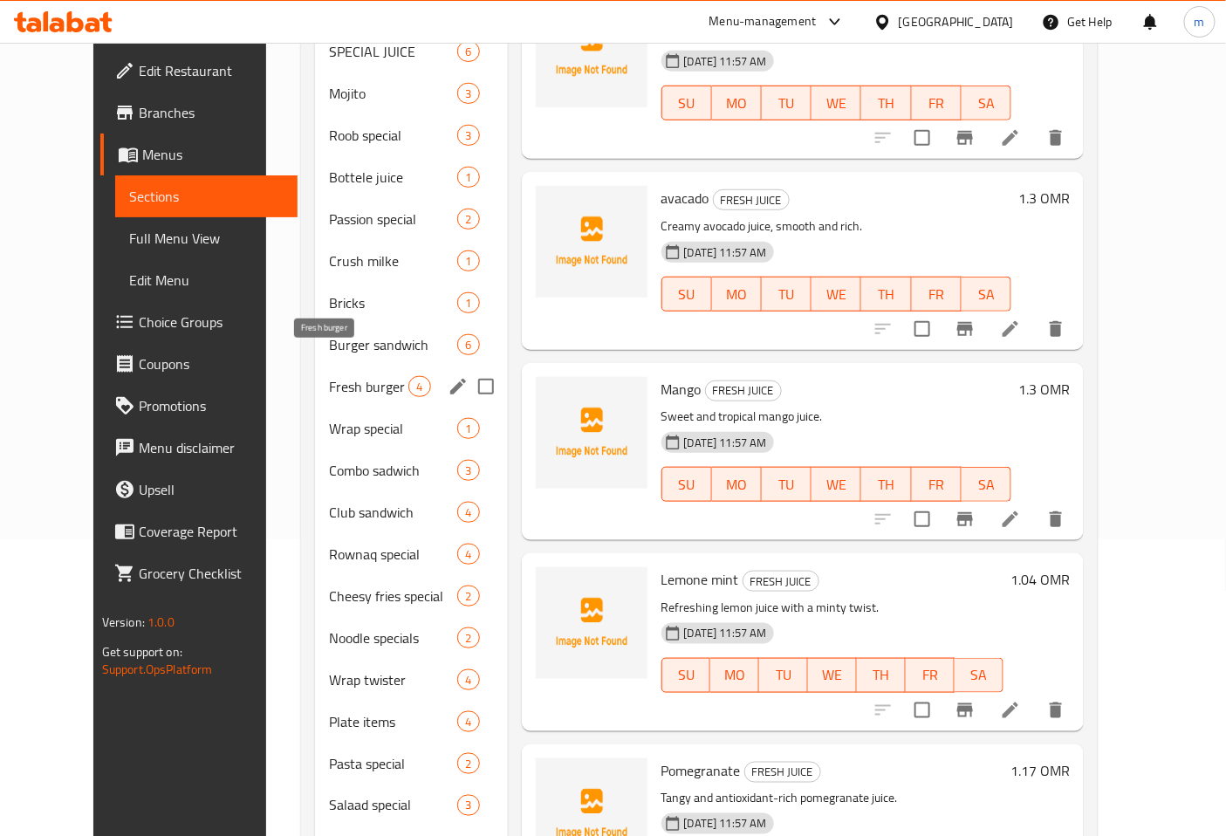
click at [332, 376] on span "Fresh burger" at bounding box center [368, 386] width 79 height 21
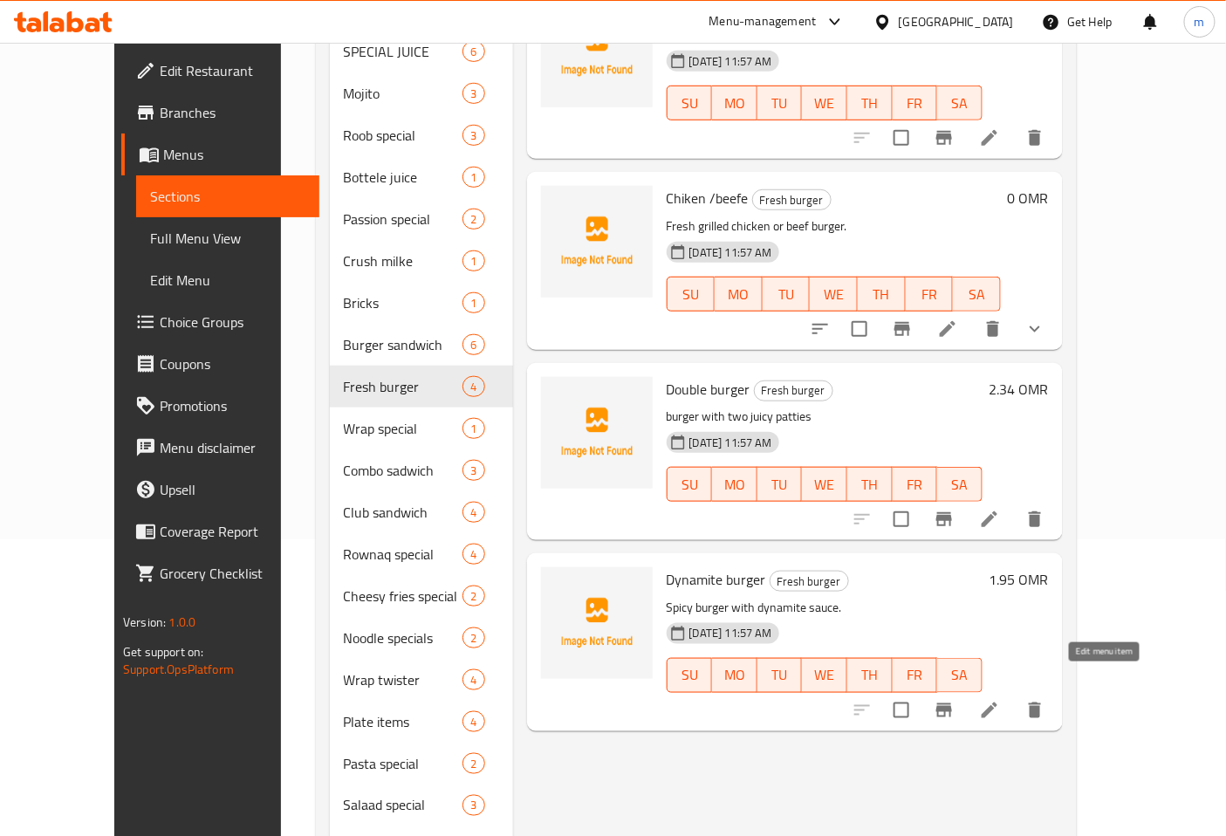
click at [1000, 700] on icon at bounding box center [989, 710] width 21 height 21
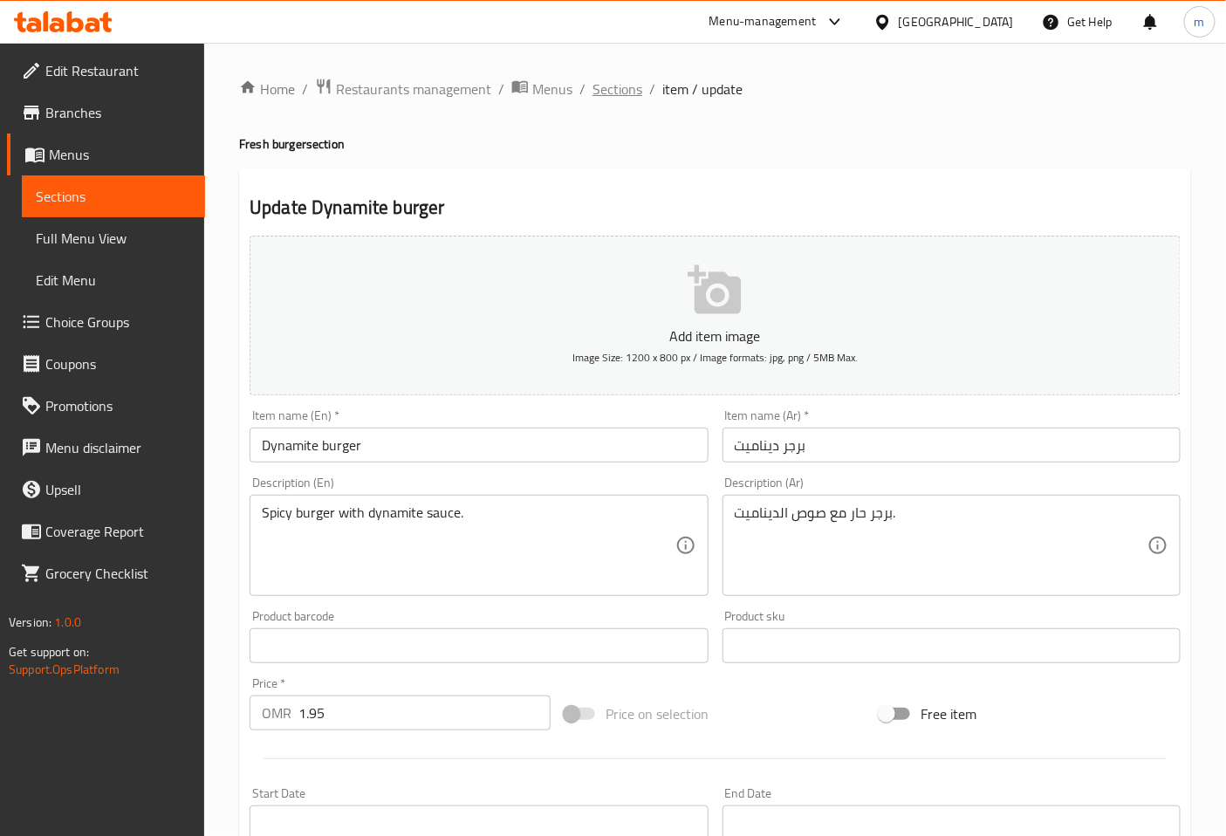
click at [613, 94] on span "Sections" at bounding box center [618, 89] width 50 height 21
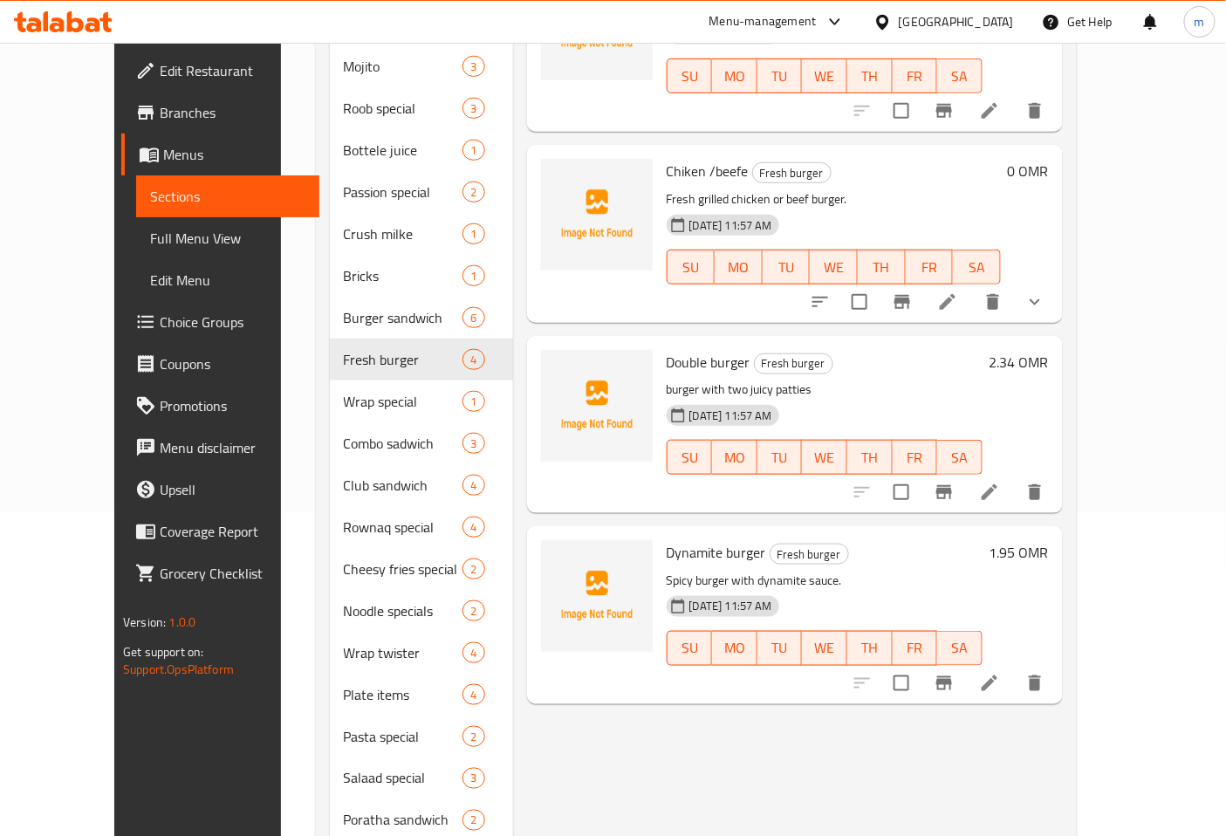
scroll to position [388, 0]
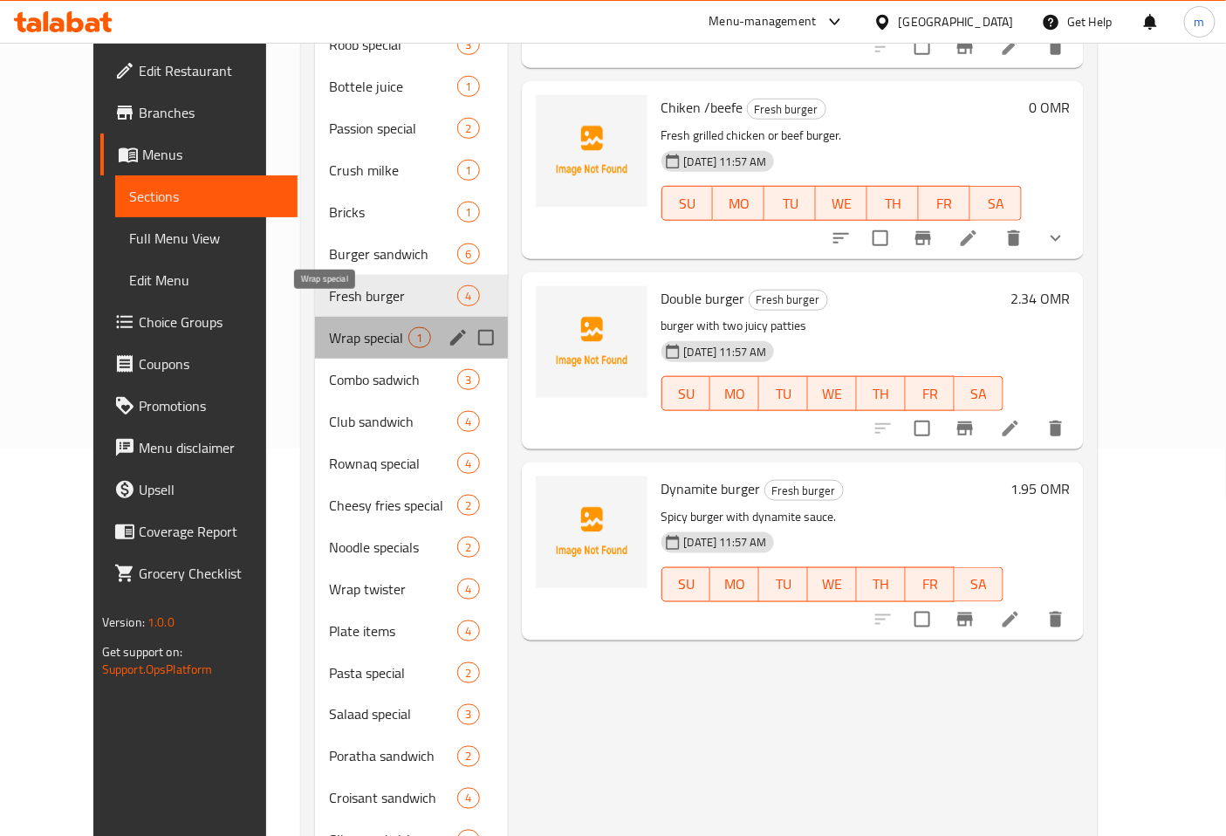
click at [329, 327] on span "Wrap special" at bounding box center [368, 337] width 79 height 21
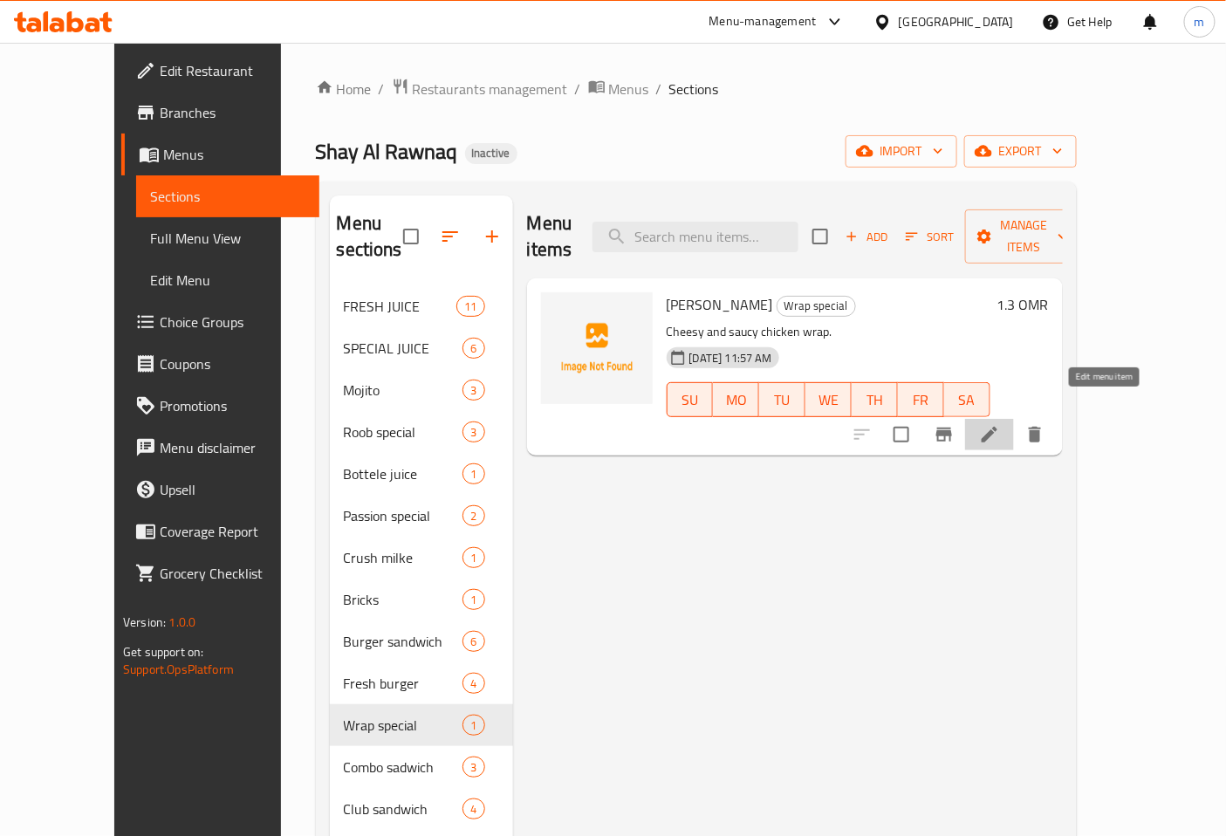
click at [1000, 424] on icon at bounding box center [989, 434] width 21 height 21
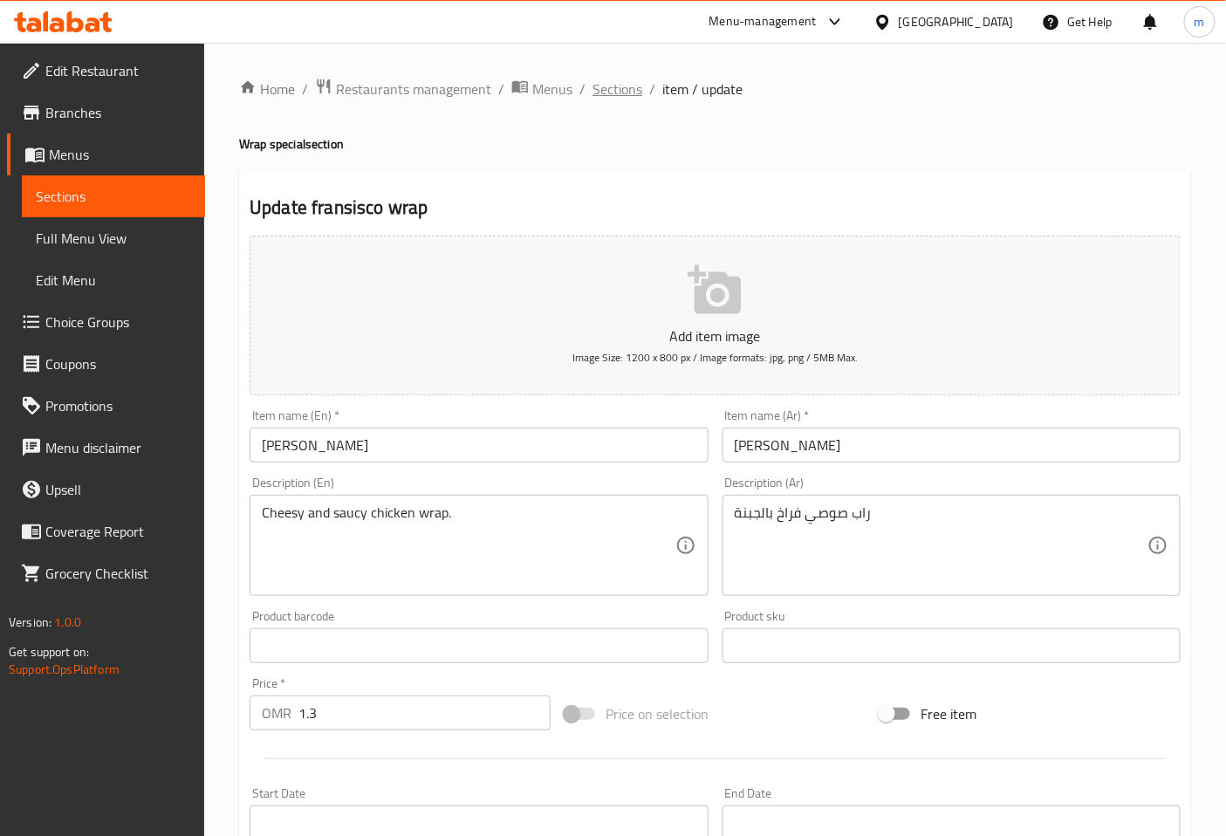
click at [626, 93] on span "Sections" at bounding box center [618, 89] width 50 height 21
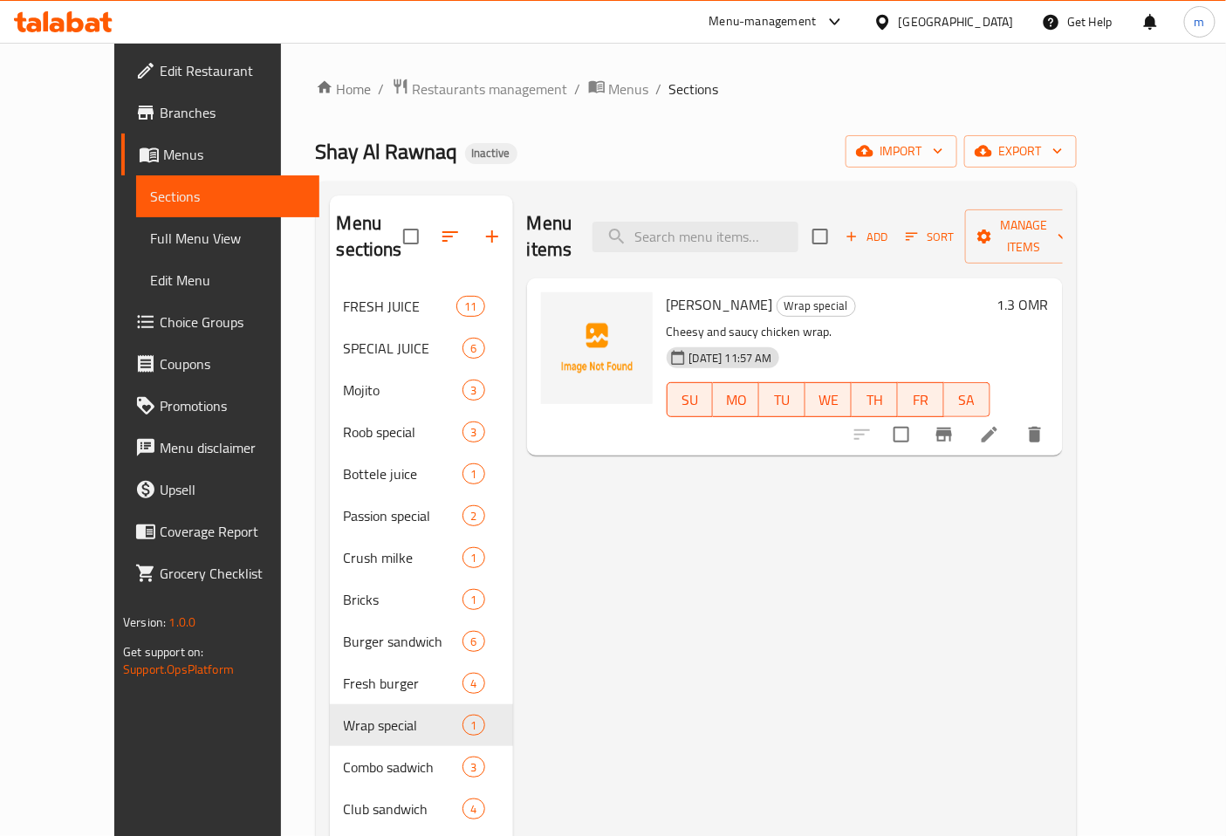
click at [160, 73] on span "Edit Restaurant" at bounding box center [233, 70] width 146 height 21
